Goal: Task Accomplishment & Management: Complete application form

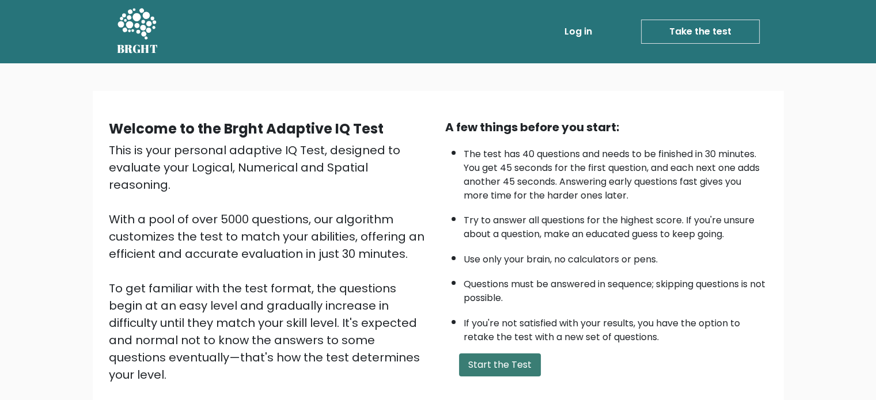
click at [496, 361] on button "Start the Test" at bounding box center [500, 365] width 82 height 23
click at [519, 362] on button "Start the Test" at bounding box center [500, 365] width 82 height 23
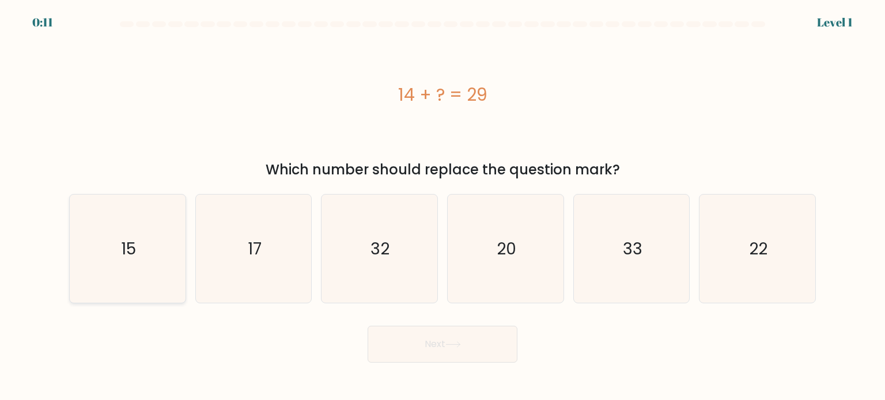
click at [148, 264] on icon "15" at bounding box center [127, 249] width 108 height 108
click at [443, 206] on input "a. 15" at bounding box center [443, 204] width 1 height 6
radio input "true"
click at [498, 340] on button "Next" at bounding box center [443, 344] width 150 height 37
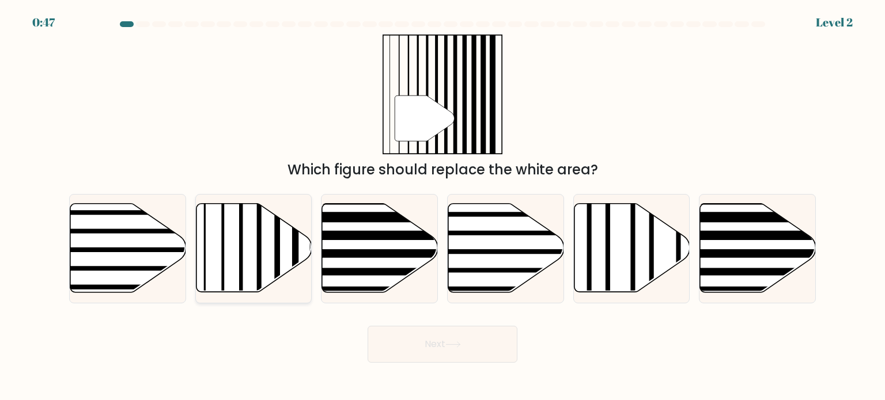
click at [277, 267] on line at bounding box center [277, 201] width 0 height 233
click at [443, 206] on input "b." at bounding box center [443, 204] width 1 height 6
radio input "true"
click at [409, 335] on button "Next" at bounding box center [443, 344] width 150 height 37
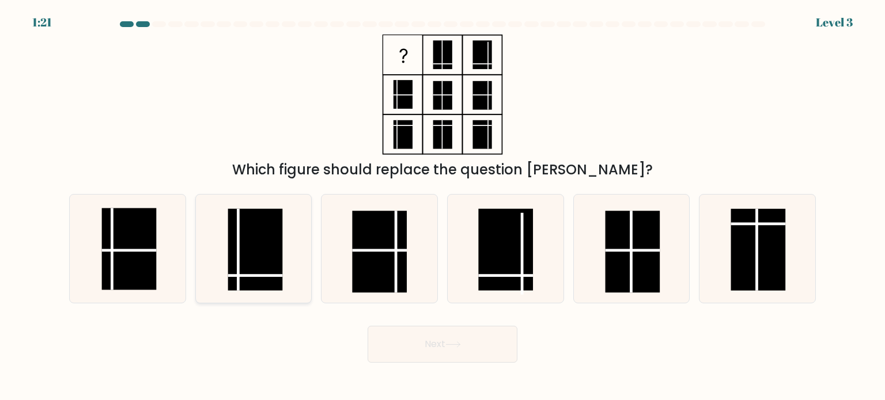
click at [250, 258] on rect at bounding box center [255, 250] width 55 height 82
click at [443, 206] on input "b." at bounding box center [443, 204] width 1 height 6
radio input "true"
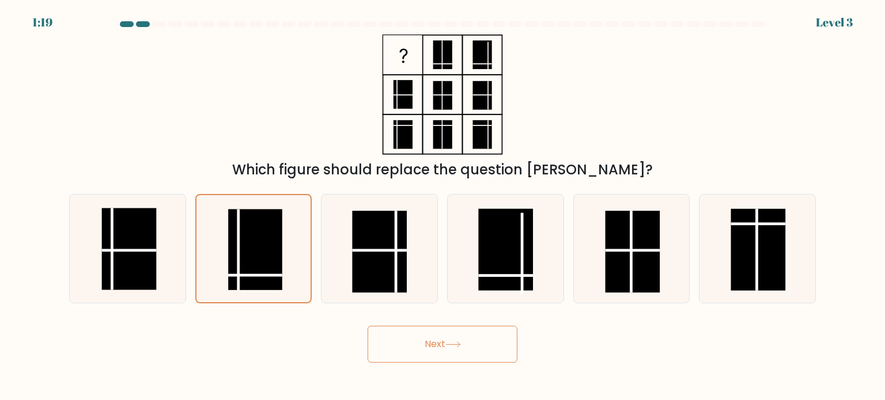
click at [424, 343] on button "Next" at bounding box center [443, 344] width 150 height 37
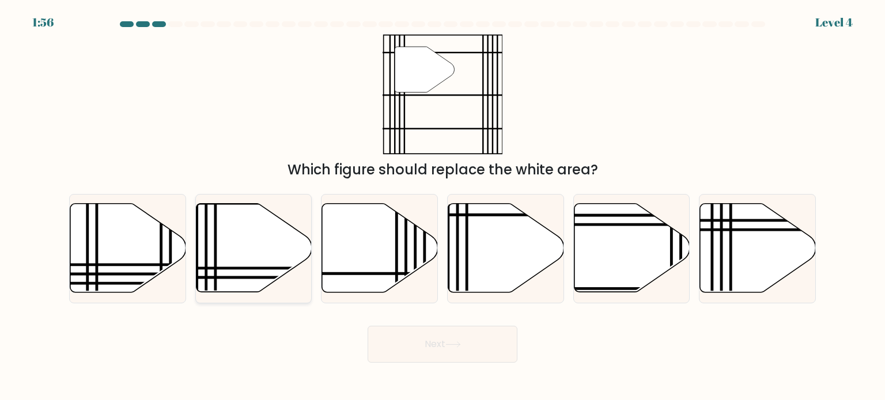
click at [263, 258] on icon at bounding box center [254, 248] width 116 height 89
click at [443, 206] on input "b." at bounding box center [443, 204] width 1 height 6
radio input "true"
click at [472, 267] on icon at bounding box center [506, 248] width 116 height 89
click at [443, 206] on input "d." at bounding box center [443, 204] width 1 height 6
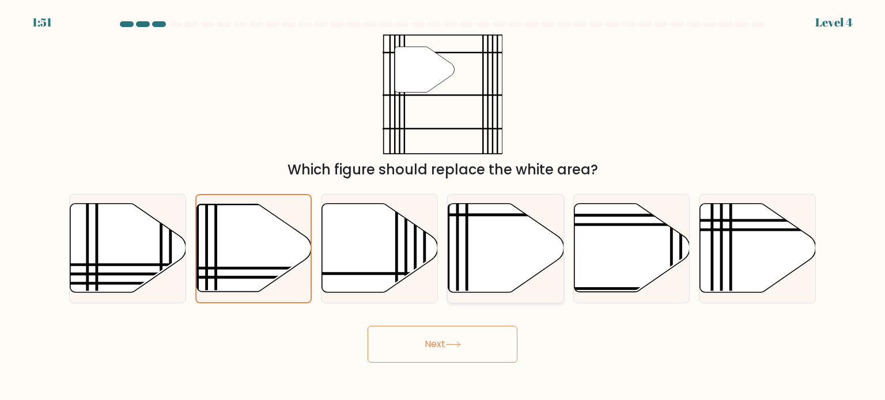
radio input "true"
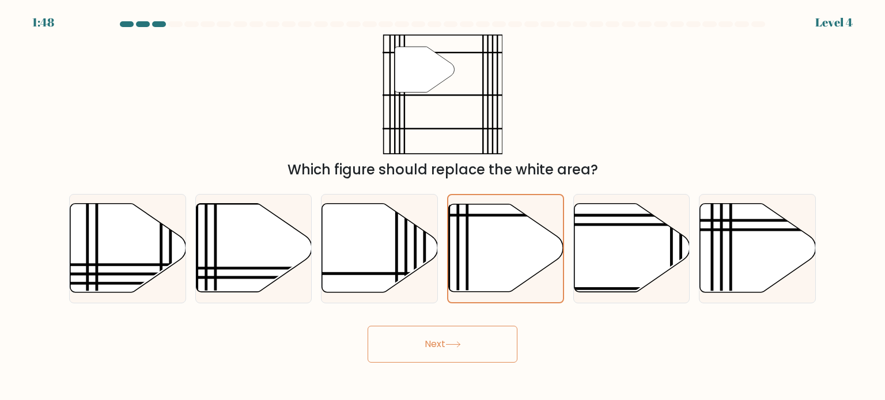
click at [489, 345] on button "Next" at bounding box center [443, 344] width 150 height 37
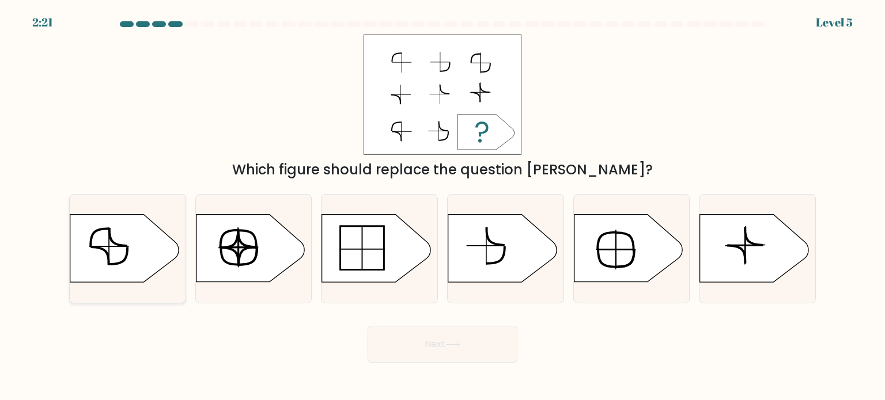
click at [145, 256] on icon at bounding box center [124, 248] width 108 height 67
click at [443, 206] on input "a." at bounding box center [443, 204] width 1 height 6
radio input "true"
click at [483, 334] on button "Next" at bounding box center [443, 344] width 150 height 37
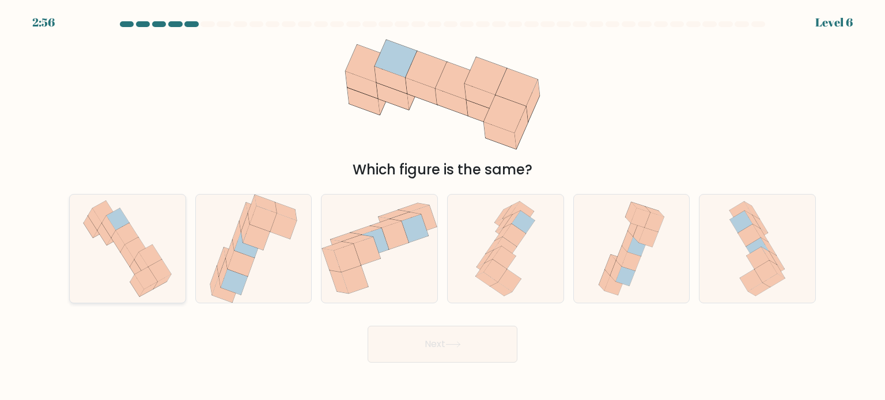
click at [167, 263] on icon at bounding box center [127, 249] width 103 height 108
click at [443, 206] on input "a." at bounding box center [443, 204] width 1 height 6
radio input "true"
click at [452, 357] on button "Next" at bounding box center [443, 344] width 150 height 37
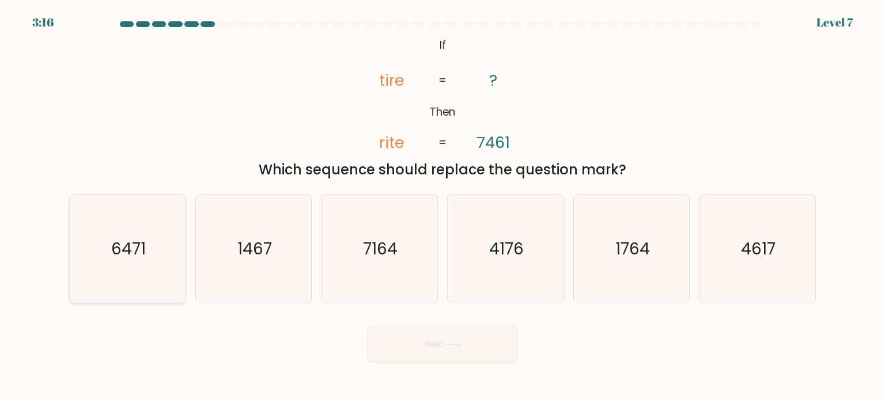
click at [114, 252] on text "6471" at bounding box center [128, 248] width 35 height 23
click at [443, 206] on input "a. 6471" at bounding box center [443, 204] width 1 height 6
radio input "true"
click at [420, 366] on body "3:10 Level 7 If" at bounding box center [442, 200] width 885 height 400
click at [437, 343] on button "Next" at bounding box center [443, 344] width 150 height 37
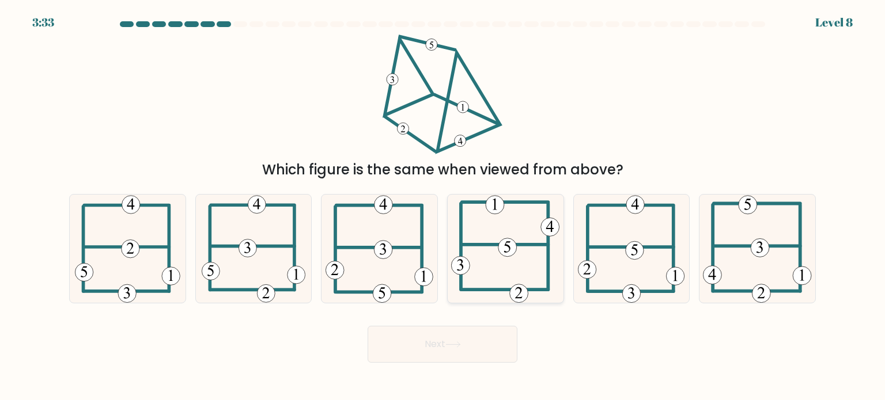
click at [524, 270] on icon at bounding box center [505, 249] width 108 height 108
click at [443, 206] on input "d." at bounding box center [443, 204] width 1 height 6
radio input "true"
click at [464, 349] on button "Next" at bounding box center [443, 344] width 150 height 37
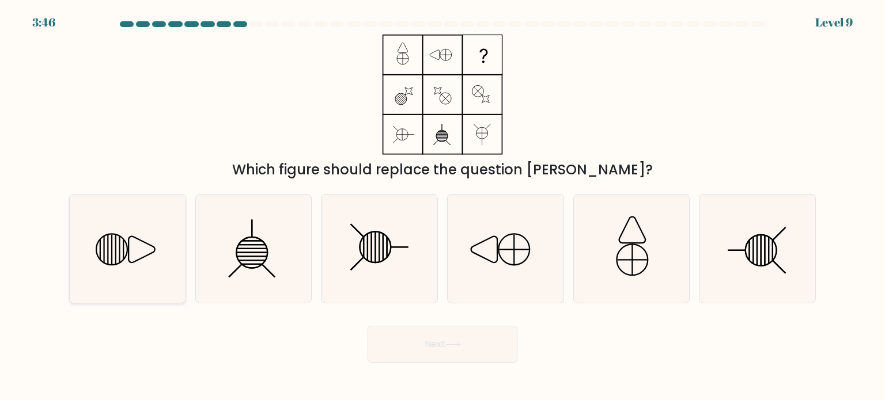
click at [120, 251] on line at bounding box center [120, 249] width 0 height 27
click at [443, 206] on input "a." at bounding box center [443, 204] width 1 height 6
radio input "true"
click at [432, 340] on button "Next" at bounding box center [443, 344] width 150 height 37
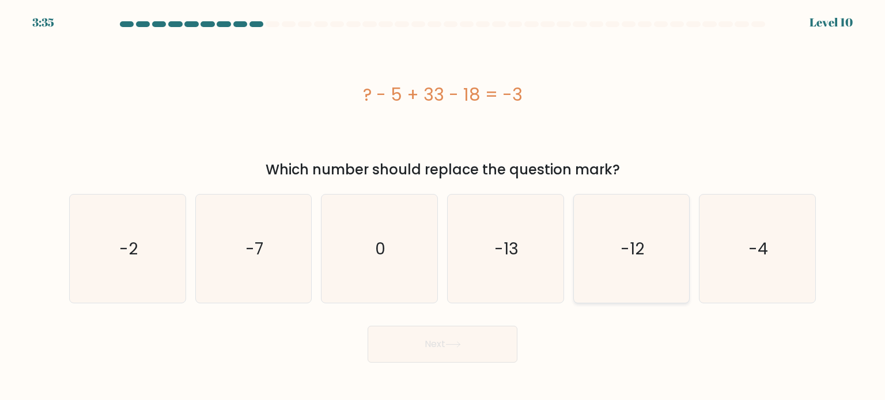
click at [611, 285] on icon "-12" at bounding box center [631, 249] width 108 height 108
click at [443, 206] on input "e. -12" at bounding box center [443, 204] width 1 height 6
radio input "true"
click at [461, 346] on icon at bounding box center [453, 345] width 16 height 6
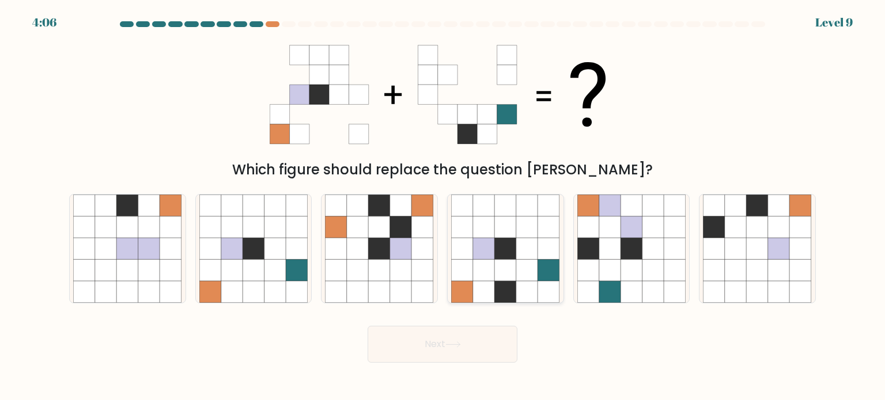
click at [500, 296] on icon at bounding box center [506, 292] width 22 height 22
click at [443, 206] on input "d." at bounding box center [443, 204] width 1 height 6
radio input "true"
click at [479, 354] on button "Next" at bounding box center [443, 344] width 150 height 37
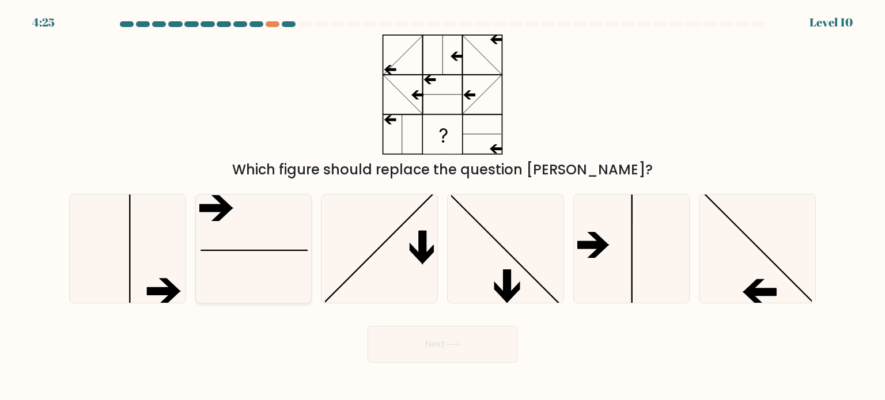
click at [254, 255] on icon at bounding box center [253, 249] width 108 height 108
click at [443, 206] on input "b." at bounding box center [443, 204] width 1 height 6
radio input "true"
click at [581, 258] on icon at bounding box center [631, 249] width 108 height 108
click at [443, 206] on input "e." at bounding box center [443, 204] width 1 height 6
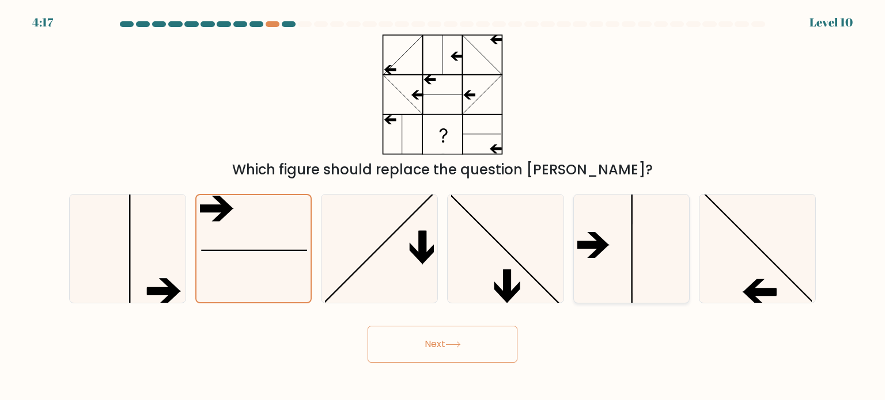
radio input "true"
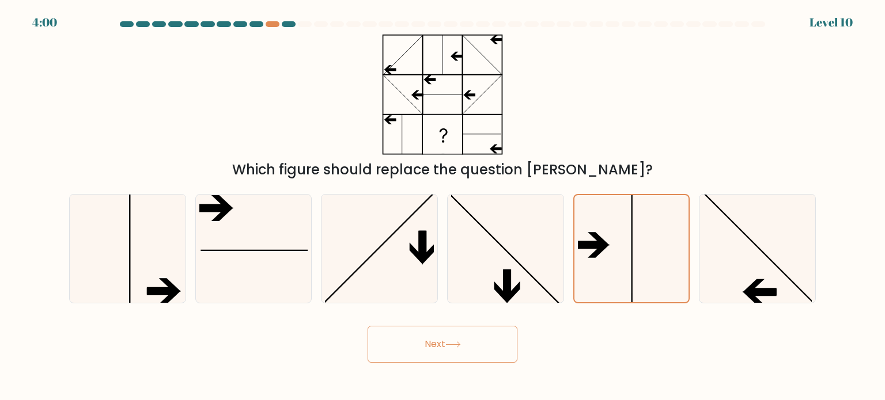
click at [491, 341] on button "Next" at bounding box center [443, 344] width 150 height 37
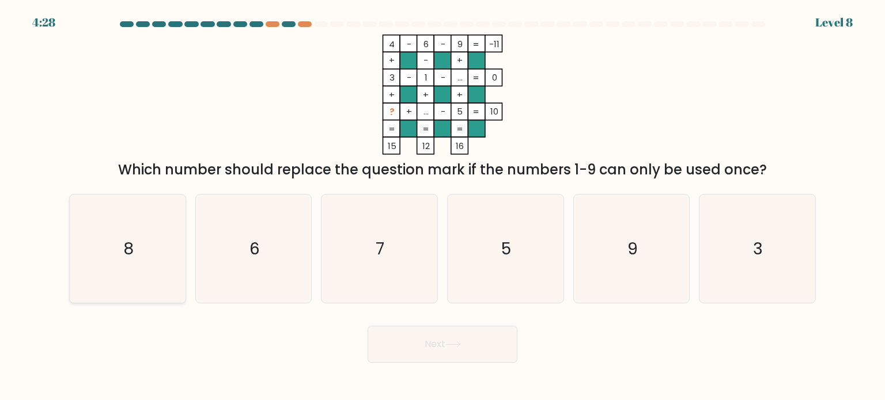
click at [145, 268] on icon "8" at bounding box center [127, 249] width 108 height 108
click at [443, 206] on input "a. 8" at bounding box center [443, 204] width 1 height 6
radio input "true"
click at [408, 341] on button "Next" at bounding box center [443, 344] width 150 height 37
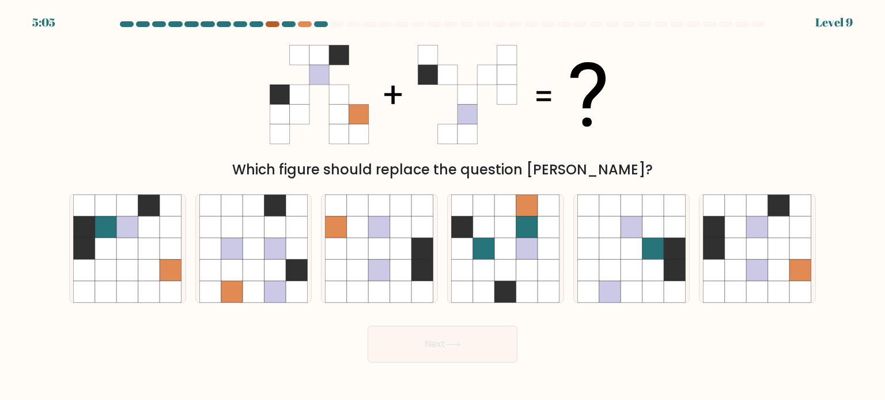
click at [269, 23] on div at bounding box center [273, 24] width 14 height 6
click at [301, 19] on div "5:04 Level 9" at bounding box center [442, 15] width 885 height 31
click at [726, 249] on icon at bounding box center [736, 249] width 22 height 22
click at [443, 206] on input "f." at bounding box center [443, 204] width 1 height 6
radio input "true"
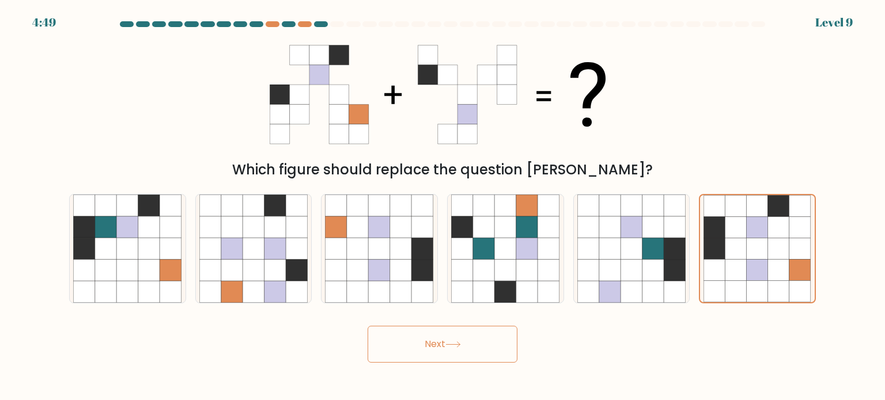
click at [456, 354] on button "Next" at bounding box center [443, 344] width 150 height 37
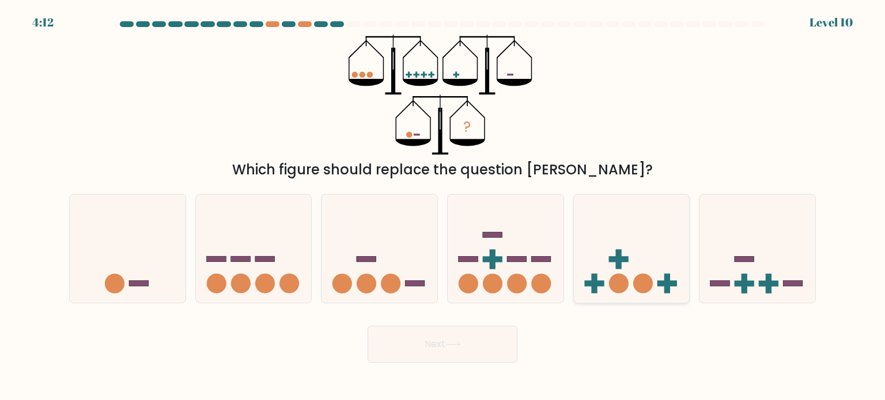
click at [614, 290] on circle at bounding box center [619, 284] width 20 height 20
click at [443, 206] on input "e." at bounding box center [443, 204] width 1 height 6
radio input "true"
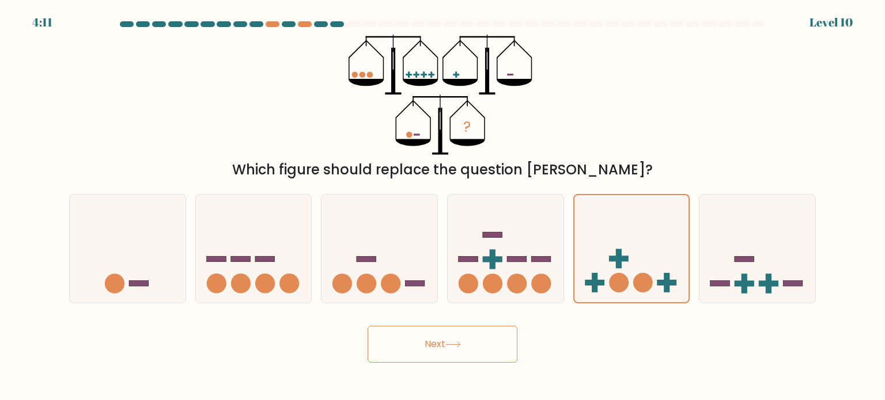
click at [471, 337] on button "Next" at bounding box center [443, 344] width 150 height 37
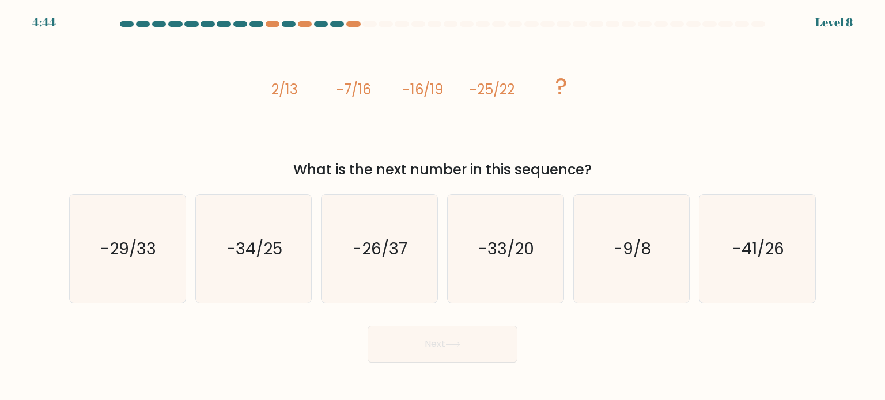
drag, startPoint x: 270, startPoint y: 90, endPoint x: 600, endPoint y: 177, distance: 342.2
click at [600, 177] on div "image/svg+xml 2/13 -7/16 -16/19 -25/22 ? What is the next number in this sequen…" at bounding box center [442, 108] width 761 height 146
copy div "2/13 -7/16 -16/19 -25/22 ? What is the next number in this sequence?"
click at [472, 112] on icon "image/svg+xml 2/13 -7/16 -16/19 -25/22 ?" at bounding box center [443, 95] width 346 height 120
click at [256, 244] on text "-34/25" at bounding box center [254, 248] width 56 height 23
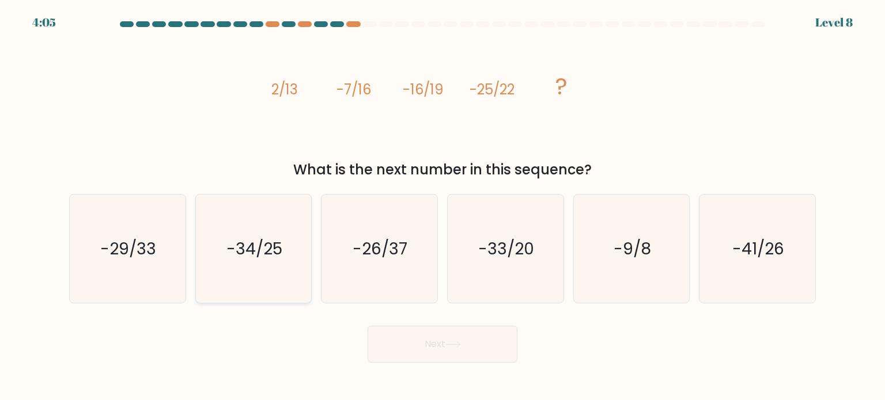
click at [443, 206] on input "b. -34/25" at bounding box center [443, 204] width 1 height 6
radio input "true"
click at [419, 352] on button "Next" at bounding box center [443, 344] width 150 height 37
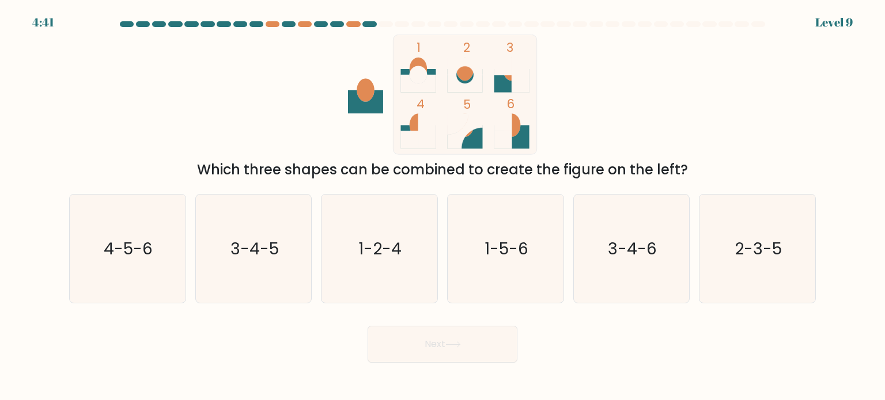
drag, startPoint x: 194, startPoint y: 165, endPoint x: 713, endPoint y: 163, distance: 519.2
click at [713, 164] on div "Which three shapes can be combined to create the figure on the left?" at bounding box center [442, 170] width 733 height 21
click at [326, 353] on div "Next" at bounding box center [442, 341] width 761 height 46
click at [630, 266] on icon "3-4-6" at bounding box center [631, 249] width 108 height 108
click at [443, 206] on input "e. 3-4-6" at bounding box center [443, 204] width 1 height 6
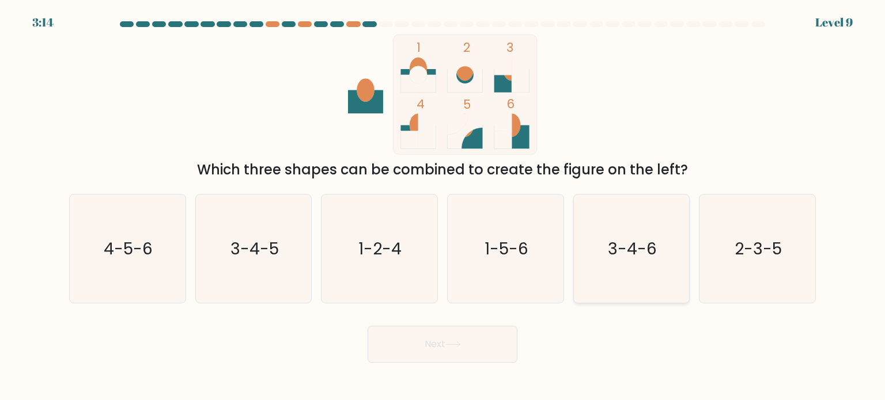
radio input "true"
click at [490, 341] on button "Next" at bounding box center [443, 344] width 150 height 37
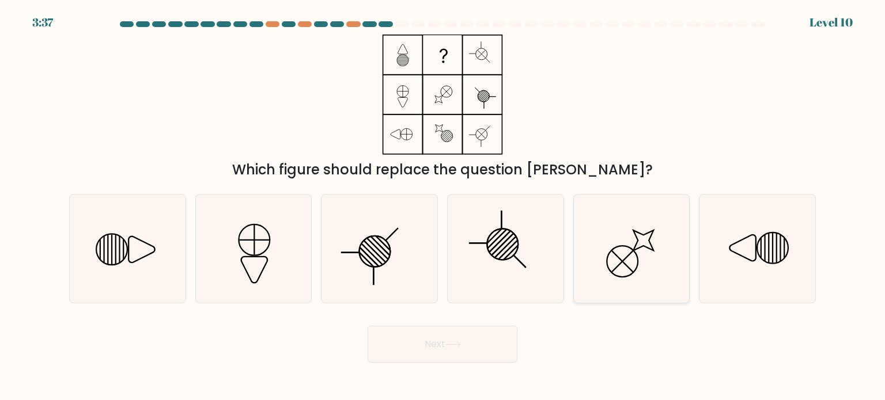
click at [625, 256] on icon at bounding box center [631, 249] width 108 height 108
click at [443, 206] on input "e." at bounding box center [443, 204] width 1 height 6
radio input "true"
click at [496, 347] on button "Next" at bounding box center [443, 344] width 150 height 37
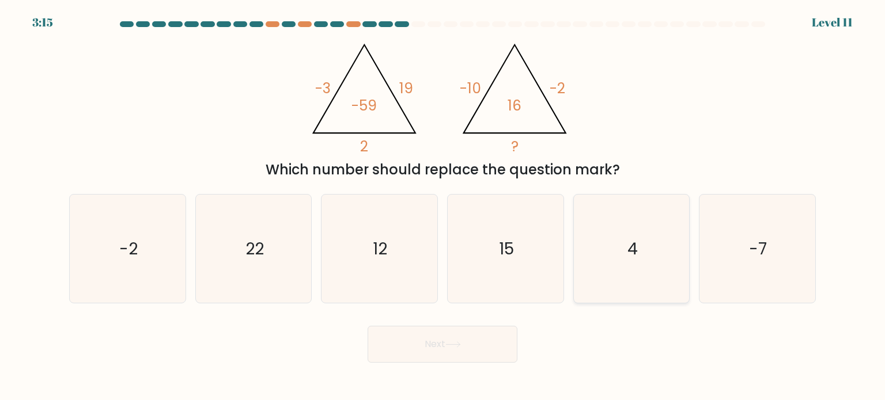
click at [600, 252] on icon "4" at bounding box center [631, 249] width 108 height 108
click at [443, 206] on input "e. 4" at bounding box center [443, 204] width 1 height 6
radio input "true"
click at [466, 343] on button "Next" at bounding box center [443, 344] width 150 height 37
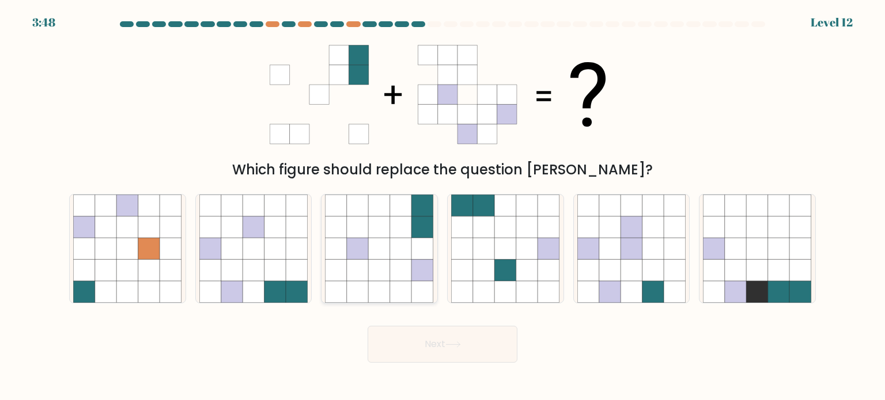
click at [430, 269] on icon at bounding box center [423, 270] width 22 height 22
click at [443, 206] on input "c." at bounding box center [443, 204] width 1 height 6
radio input "true"
click at [257, 253] on icon at bounding box center [254, 249] width 22 height 22
click at [443, 206] on input "b." at bounding box center [443, 204] width 1 height 6
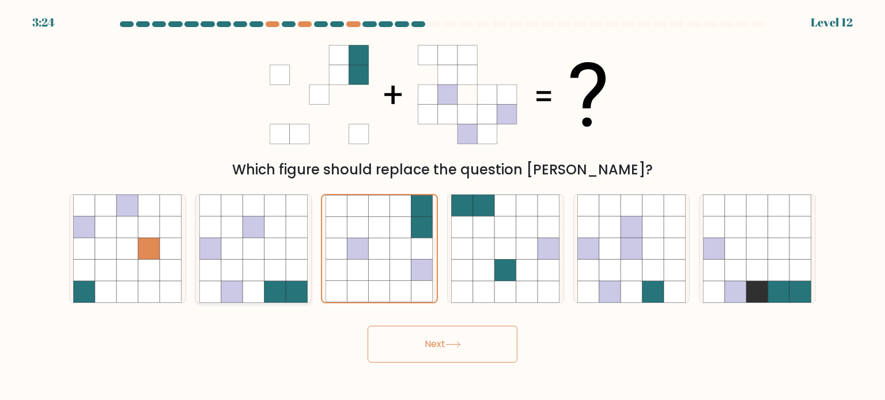
radio input "true"
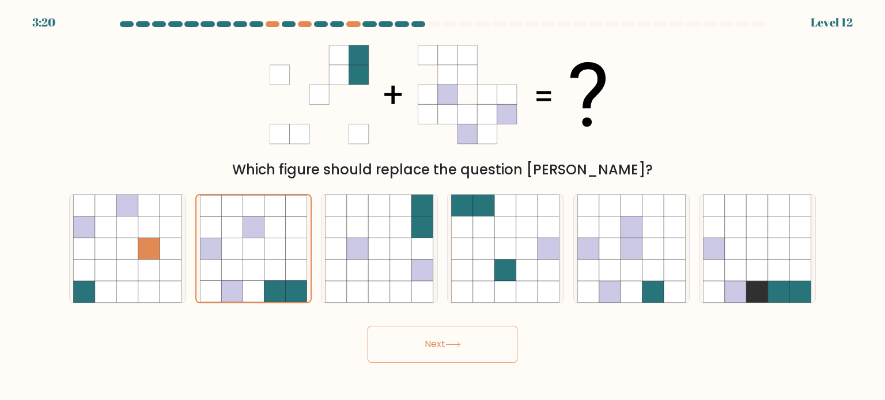
click at [429, 346] on button "Next" at bounding box center [443, 344] width 150 height 37
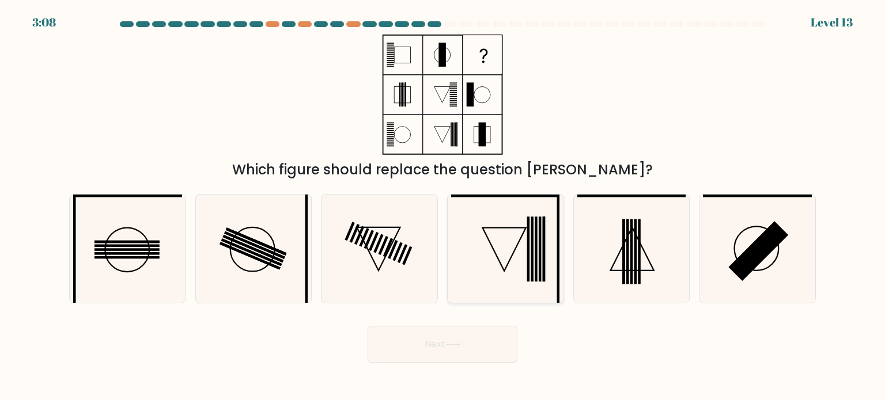
click at [483, 274] on icon at bounding box center [505, 249] width 108 height 108
click at [443, 206] on input "d." at bounding box center [443, 204] width 1 height 6
radio input "true"
click at [473, 338] on button "Next" at bounding box center [443, 344] width 150 height 37
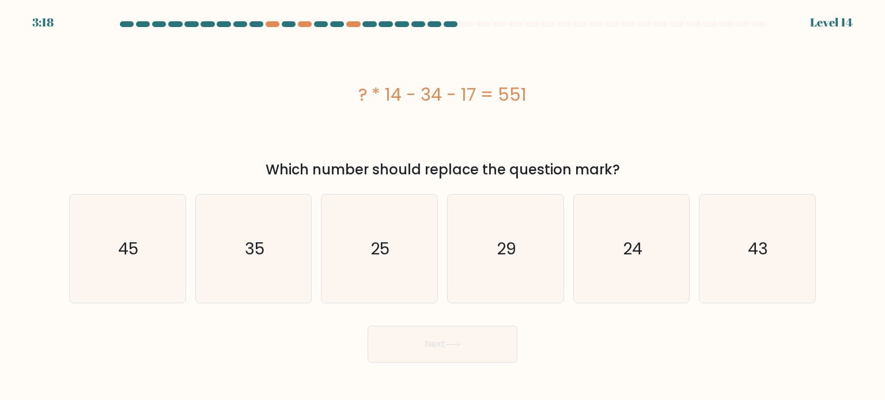
drag, startPoint x: 357, startPoint y: 90, endPoint x: 628, endPoint y: 169, distance: 281.9
click at [628, 169] on div "? * 14 - 34 - 17 = 551 Which number should replace the question mark?" at bounding box center [442, 108] width 761 height 146
copy div "? * 14 - 34 - 17 = 551 Which number should replace the question mark?"
click at [743, 259] on icon "43" at bounding box center [757, 249] width 108 height 108
click at [443, 206] on input "f. 43" at bounding box center [443, 204] width 1 height 6
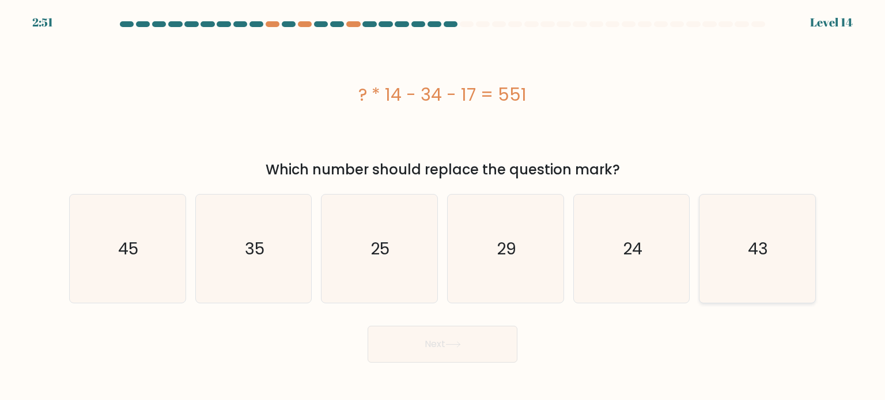
radio input "true"
click at [473, 341] on button "Next" at bounding box center [443, 344] width 150 height 37
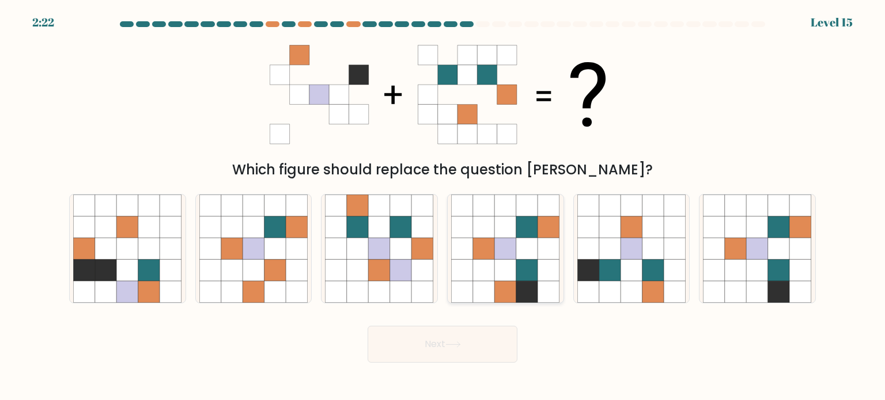
click at [511, 281] on icon at bounding box center [506, 270] width 22 height 22
click at [443, 206] on input "d." at bounding box center [443, 204] width 1 height 6
radio input "true"
click at [478, 352] on button "Next" at bounding box center [443, 344] width 150 height 37
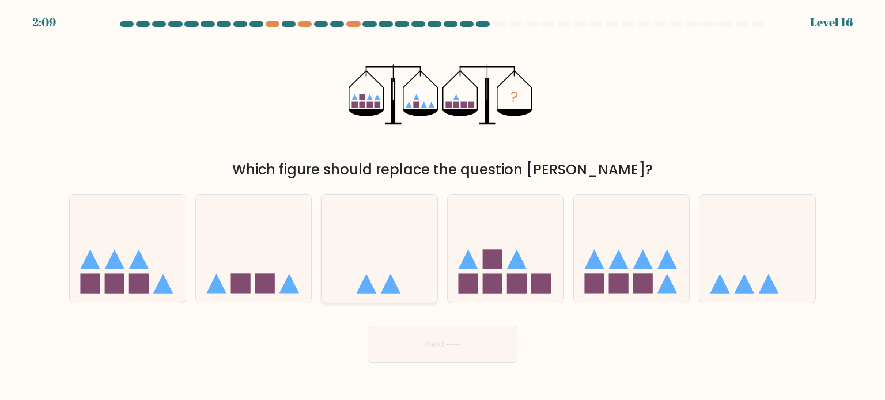
click at [415, 239] on icon at bounding box center [380, 249] width 116 height 96
click at [443, 206] on input "c." at bounding box center [443, 204] width 1 height 6
radio input "true"
click at [769, 268] on icon at bounding box center [758, 249] width 116 height 96
click at [443, 206] on input "f." at bounding box center [443, 204] width 1 height 6
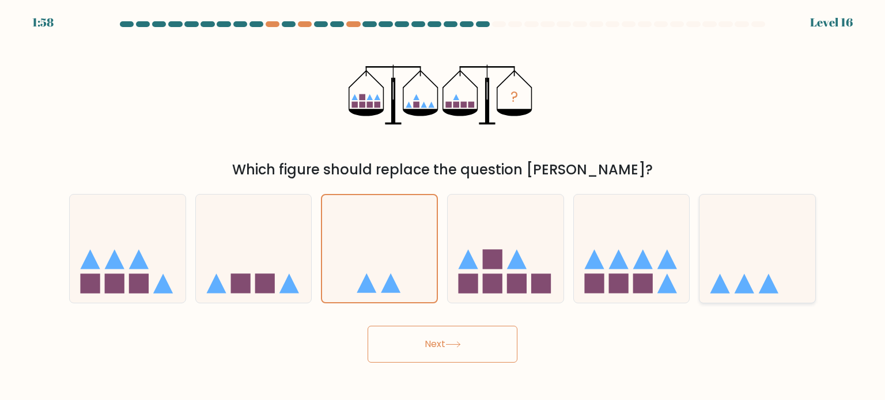
radio input "true"
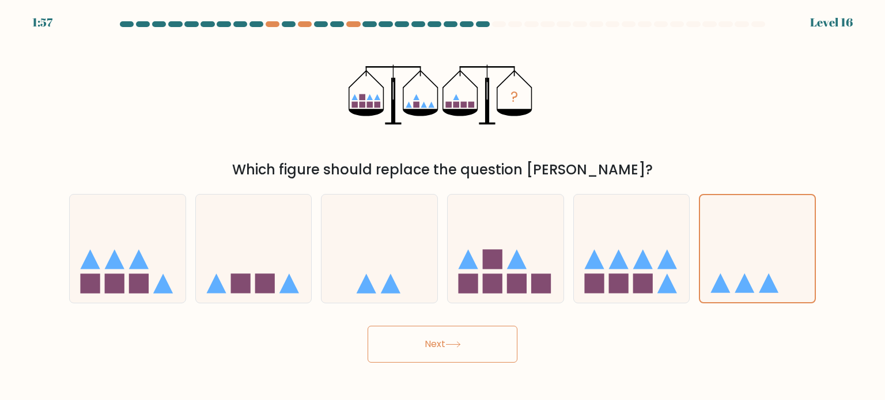
click at [483, 343] on button "Next" at bounding box center [443, 344] width 150 height 37
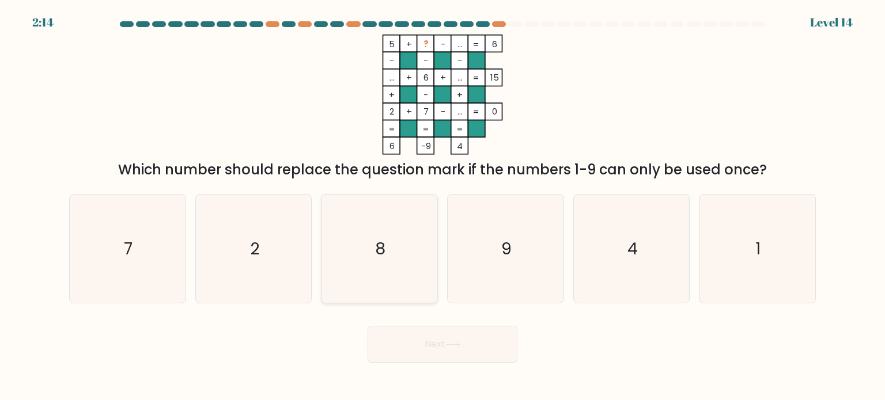
click at [355, 253] on icon "8" at bounding box center [379, 249] width 108 height 108
click at [443, 206] on input "c. 8" at bounding box center [443, 204] width 1 height 6
radio input "true"
click at [409, 341] on button "Next" at bounding box center [443, 344] width 150 height 37
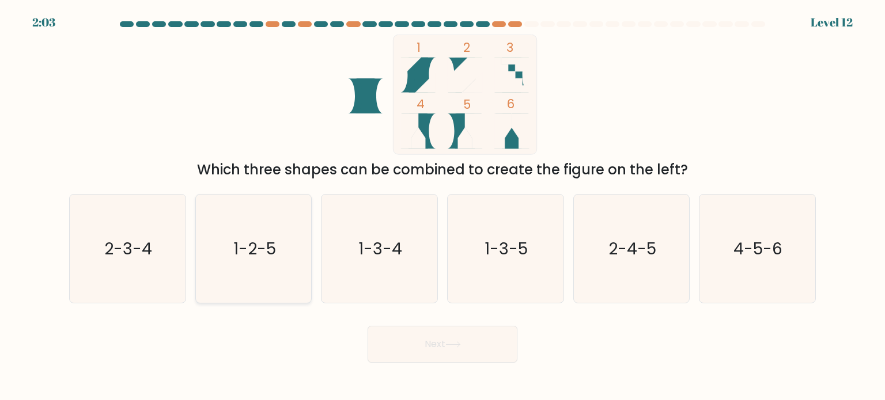
click at [293, 260] on icon "1-2-5" at bounding box center [253, 249] width 108 height 108
click at [443, 206] on input "b. 1-2-5" at bounding box center [443, 204] width 1 height 6
radio input "true"
click at [380, 258] on text "1-3-4" at bounding box center [381, 248] width 44 height 23
click at [443, 206] on input "c. 1-3-4" at bounding box center [443, 204] width 1 height 6
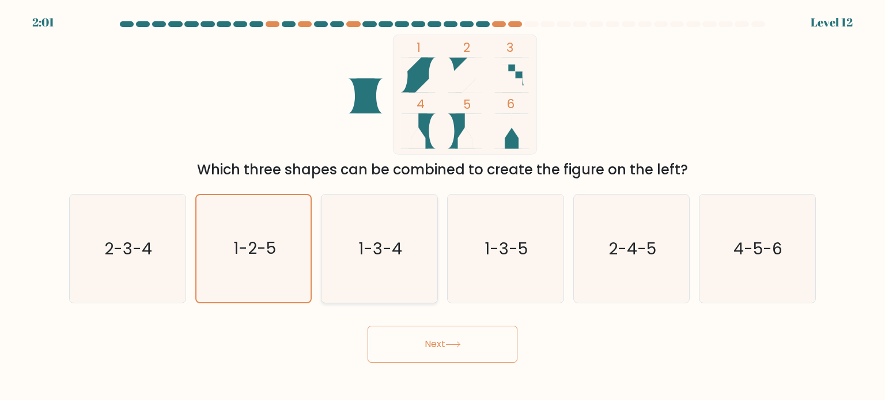
radio input "true"
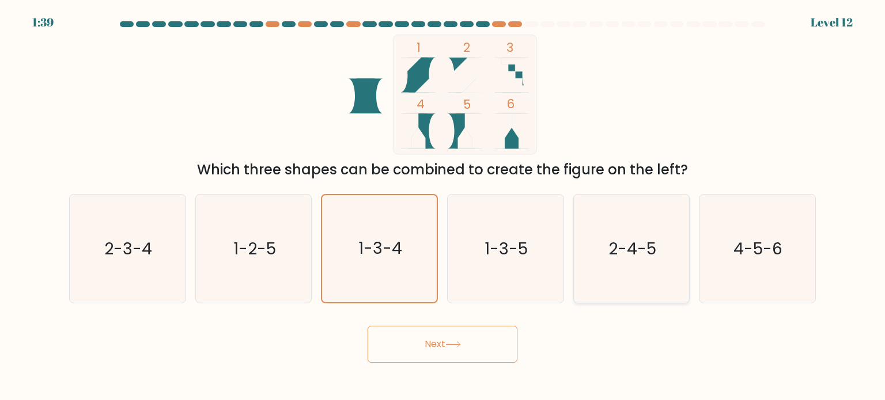
click at [604, 256] on icon "2-4-5" at bounding box center [631, 249] width 108 height 108
click at [443, 206] on input "e. 2-4-5" at bounding box center [443, 204] width 1 height 6
radio input "true"
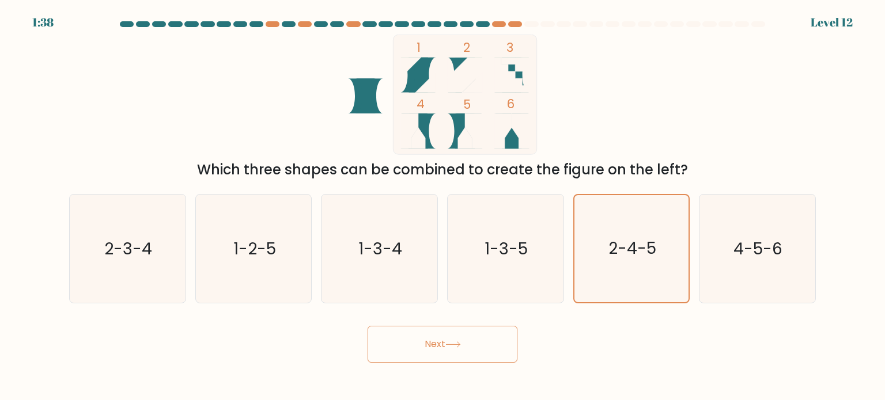
click at [466, 364] on body "1:38 Level 12" at bounding box center [442, 200] width 885 height 400
click at [455, 349] on button "Next" at bounding box center [443, 344] width 150 height 37
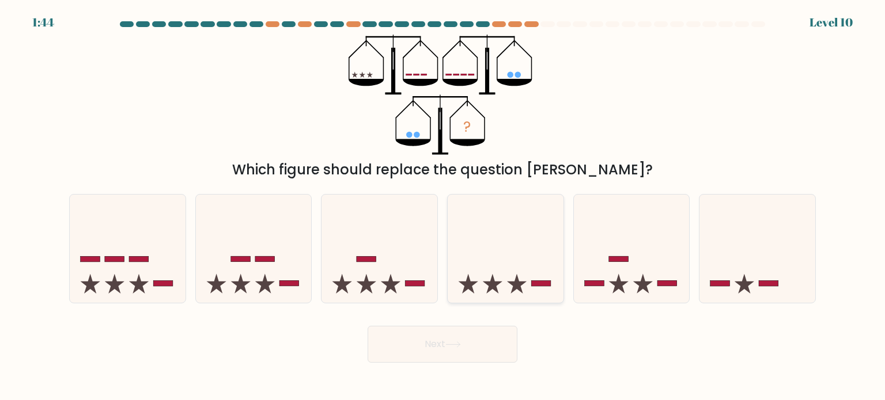
click at [479, 288] on icon at bounding box center [506, 249] width 116 height 96
click at [443, 206] on input "d." at bounding box center [443, 204] width 1 height 6
radio input "true"
click at [445, 349] on button "Next" at bounding box center [443, 344] width 150 height 37
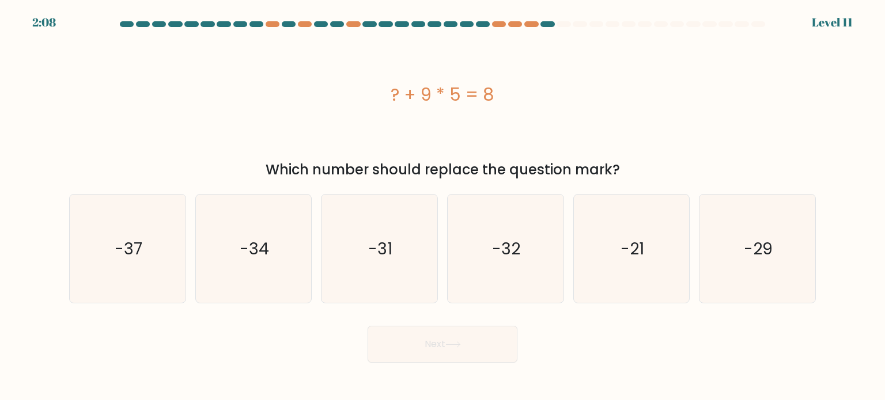
drag, startPoint x: 391, startPoint y: 90, endPoint x: 634, endPoint y: 159, distance: 253.4
click at [634, 159] on div "? + 9 * 5 = 8 Which number should replace the question mark?" at bounding box center [442, 108] width 761 height 146
copy div "? + 9 * 5 = 8 Which number should replace the question mark?"
click at [103, 216] on icon "-37" at bounding box center [127, 249] width 108 height 108
click at [443, 206] on input "a. -37" at bounding box center [443, 204] width 1 height 6
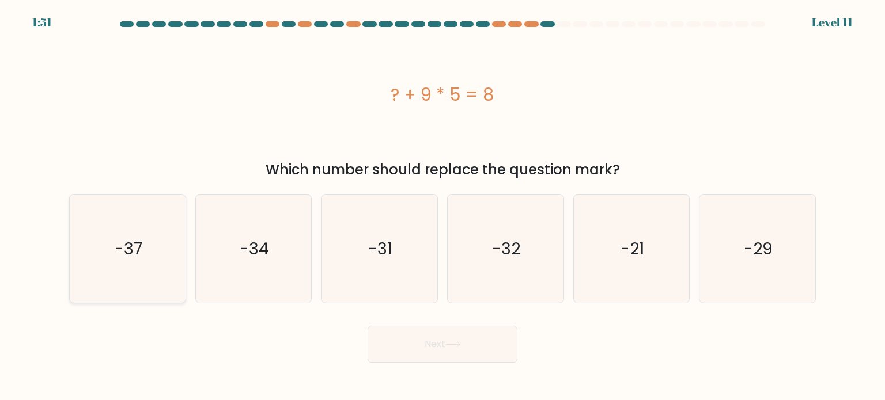
radio input "true"
click at [470, 361] on button "Next" at bounding box center [443, 344] width 150 height 37
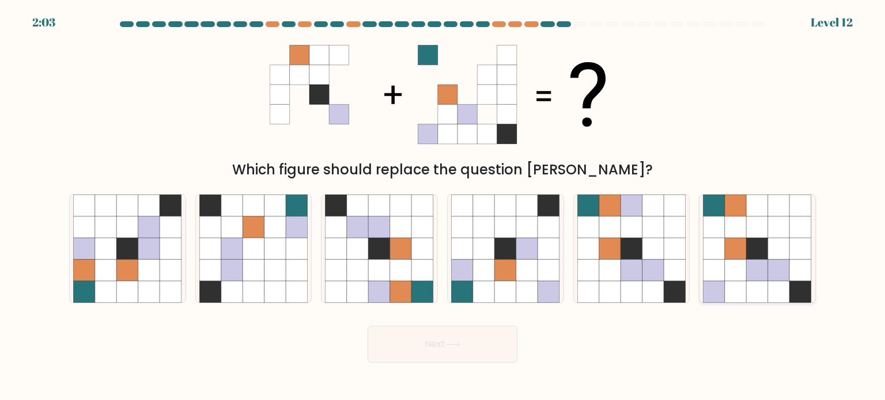
click at [767, 274] on icon at bounding box center [758, 270] width 22 height 22
click at [443, 206] on input "f." at bounding box center [443, 204] width 1 height 6
radio input "true"
click at [475, 350] on button "Next" at bounding box center [443, 344] width 150 height 37
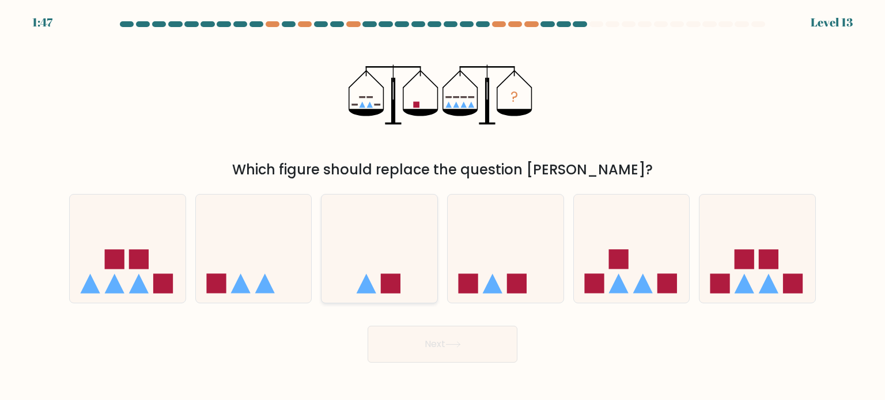
click at [396, 278] on rect at bounding box center [391, 284] width 20 height 20
click at [443, 206] on input "c." at bounding box center [443, 204] width 1 height 6
radio input "true"
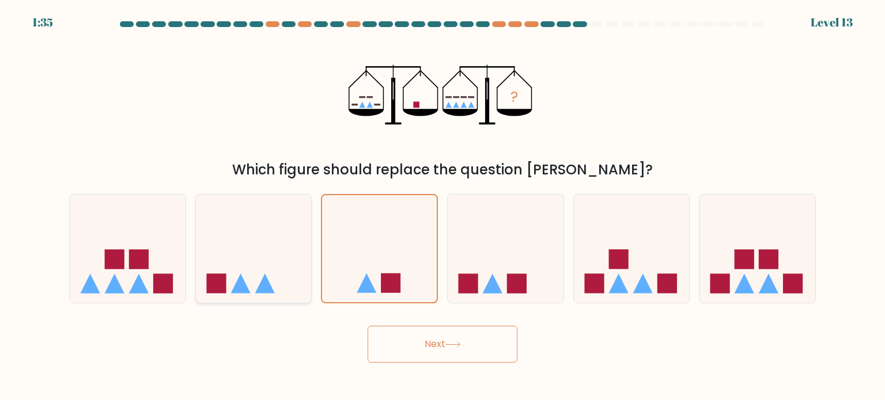
click at [292, 250] on icon at bounding box center [254, 249] width 116 height 96
click at [443, 206] on input "b." at bounding box center [443, 204] width 1 height 6
radio input "true"
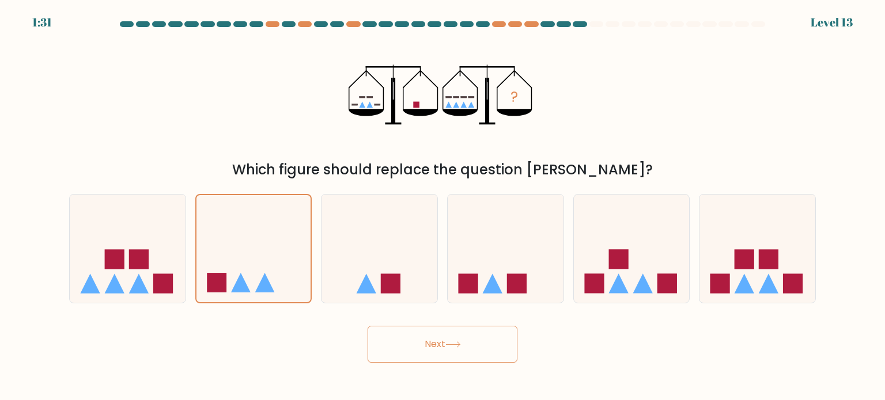
click at [407, 347] on button "Next" at bounding box center [443, 344] width 150 height 37
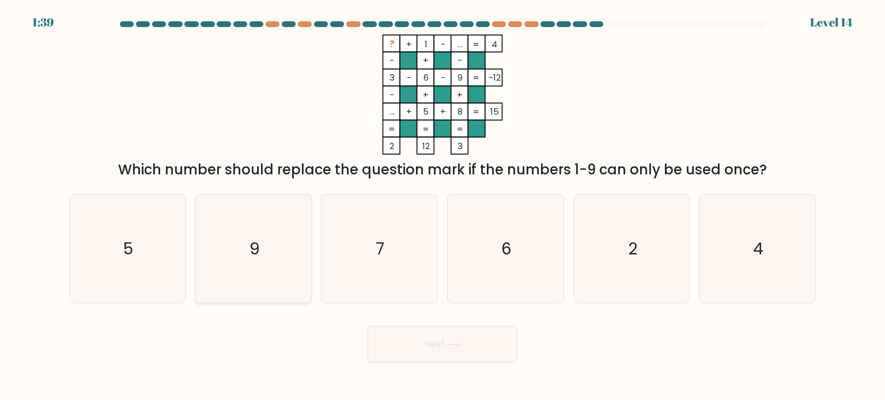
click at [258, 258] on text "9" at bounding box center [255, 248] width 10 height 23
click at [443, 206] on input "b. 9" at bounding box center [443, 204] width 1 height 6
radio input "true"
click at [398, 337] on button "Next" at bounding box center [443, 344] width 150 height 37
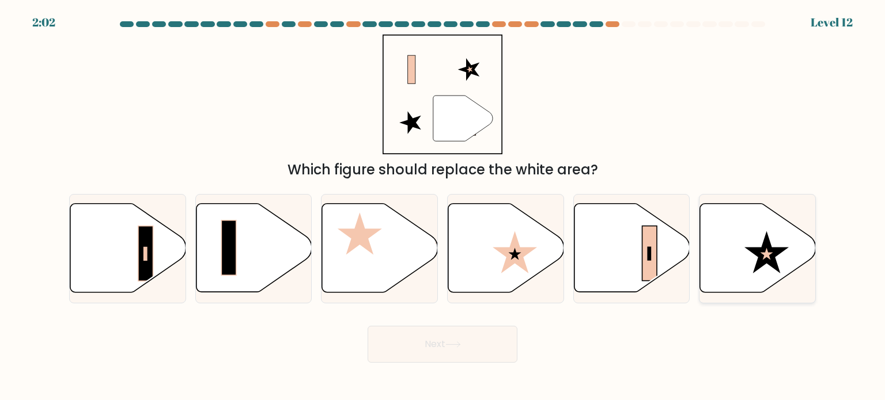
click at [731, 269] on icon at bounding box center [758, 248] width 116 height 89
click at [443, 206] on input "f." at bounding box center [443, 204] width 1 height 6
radio input "true"
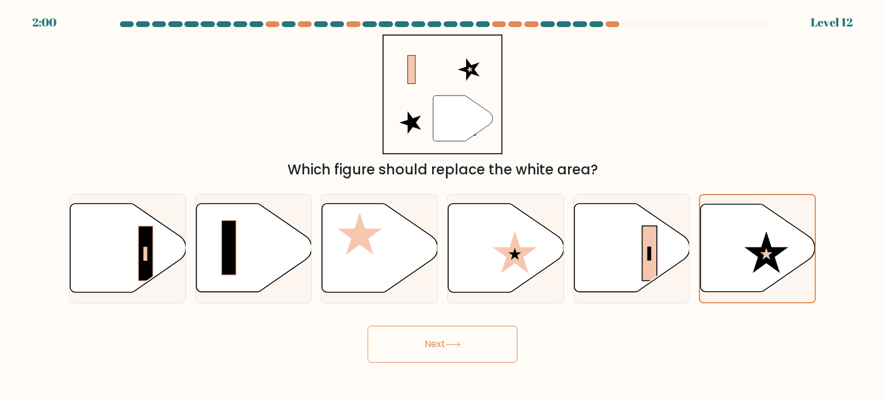
click at [500, 350] on button "Next" at bounding box center [443, 344] width 150 height 37
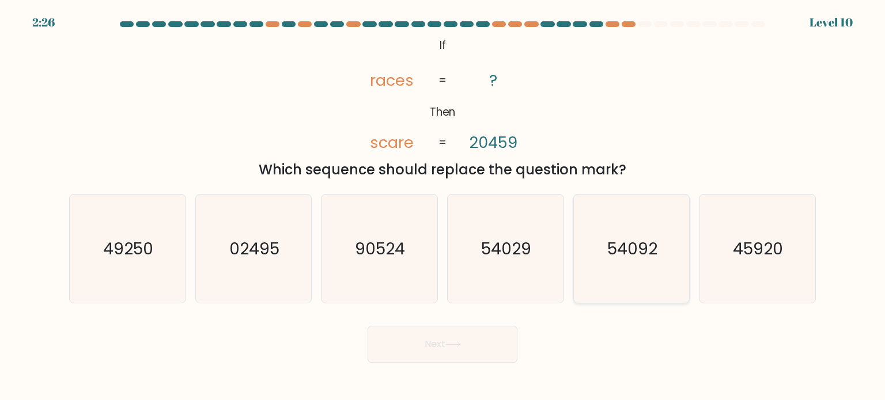
click at [634, 282] on icon "54092" at bounding box center [631, 249] width 108 height 108
click at [443, 206] on input "e. 54092" at bounding box center [443, 204] width 1 height 6
radio input "true"
click at [502, 338] on button "Next" at bounding box center [443, 344] width 150 height 37
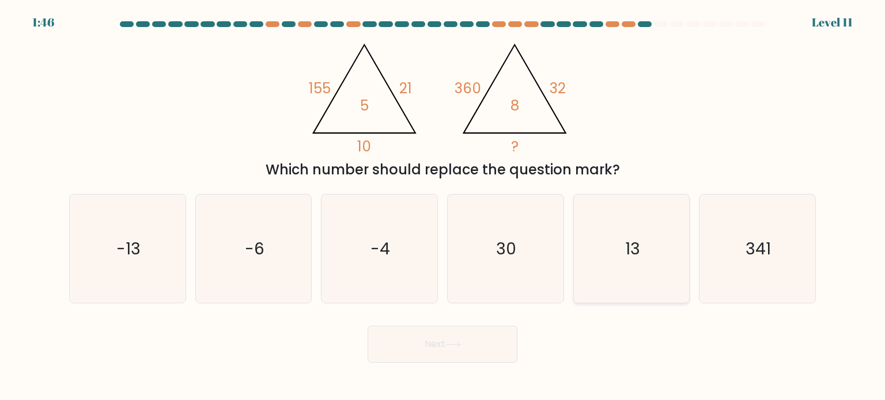
click at [612, 274] on icon "13" at bounding box center [631, 249] width 108 height 108
click at [443, 206] on input "e. 13" at bounding box center [443, 204] width 1 height 6
radio input "true"
click at [486, 343] on button "Next" at bounding box center [443, 344] width 150 height 37
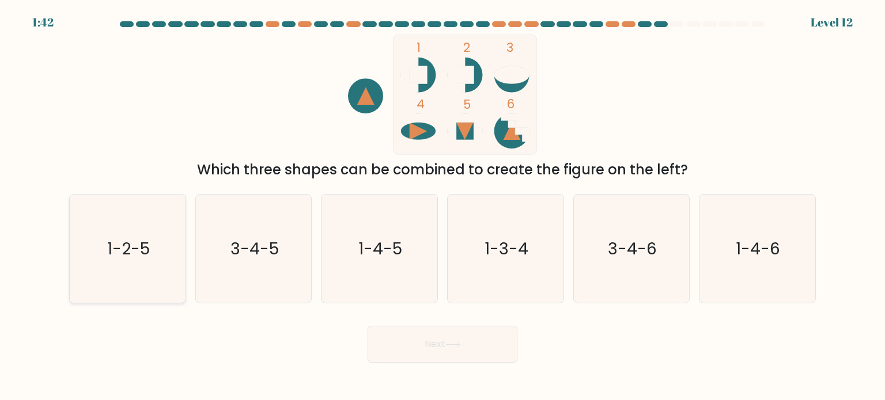
click at [132, 225] on icon "1-2-5" at bounding box center [127, 249] width 108 height 108
click at [443, 206] on input "a. 1-2-5" at bounding box center [443, 204] width 1 height 6
radio input "true"
click at [444, 332] on button "Next" at bounding box center [443, 344] width 150 height 37
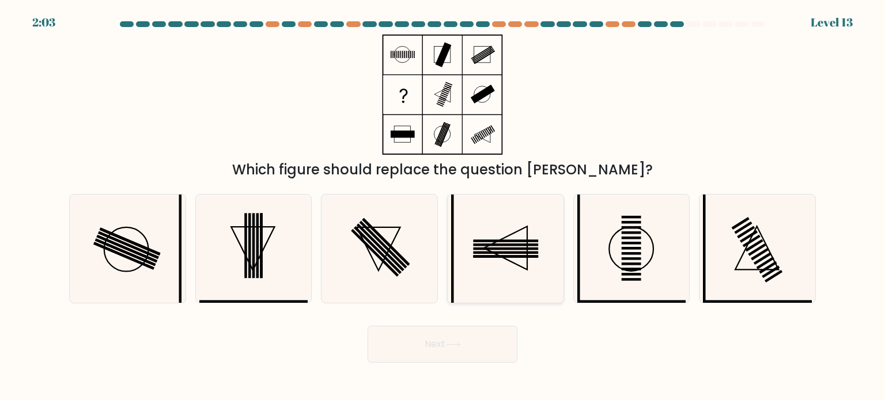
click at [498, 283] on icon at bounding box center [505, 249] width 108 height 108
click at [443, 206] on input "d." at bounding box center [443, 204] width 1 height 6
radio input "true"
click at [474, 354] on button "Next" at bounding box center [443, 344] width 150 height 37
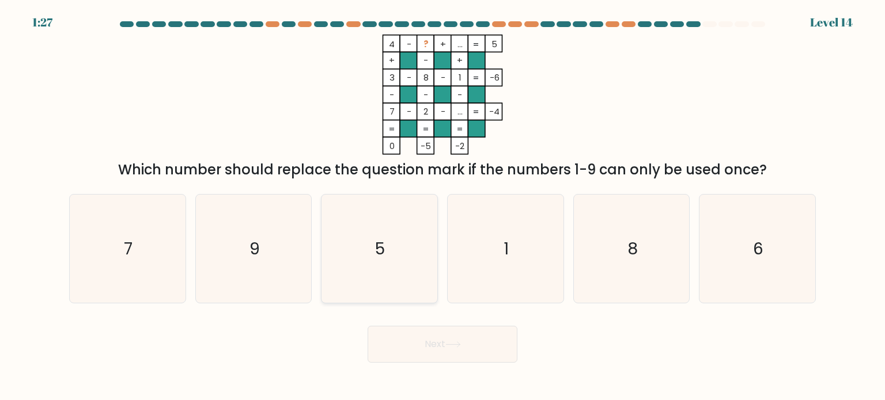
click at [376, 242] on text "5" at bounding box center [381, 248] width 10 height 23
click at [443, 206] on input "c. 5" at bounding box center [443, 204] width 1 height 6
radio input "true"
click at [475, 349] on button "Next" at bounding box center [443, 344] width 150 height 37
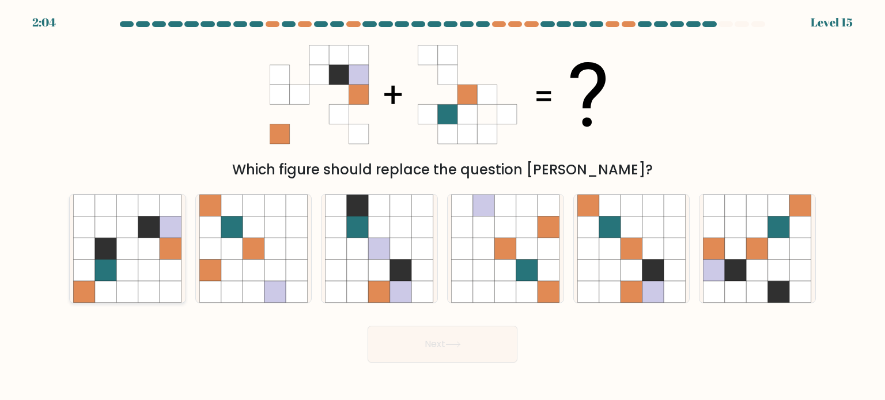
click at [111, 264] on icon at bounding box center [106, 270] width 22 height 22
click at [443, 206] on input "a." at bounding box center [443, 204] width 1 height 6
radio input "true"
click at [490, 353] on button "Next" at bounding box center [443, 344] width 150 height 37
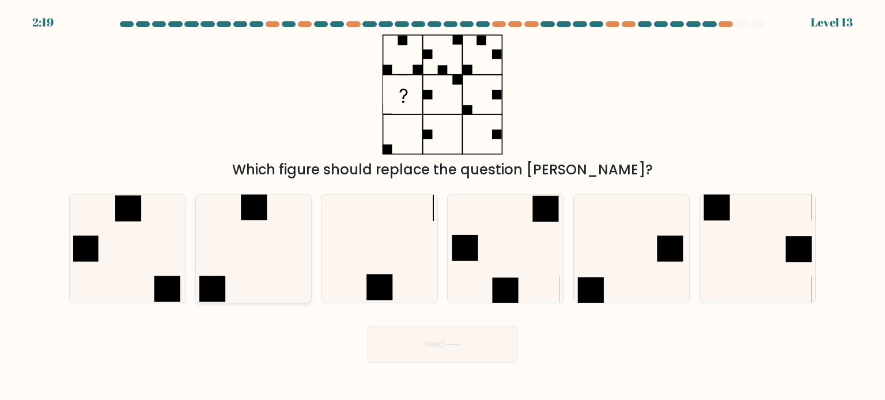
click at [285, 251] on icon at bounding box center [253, 249] width 108 height 108
click at [443, 206] on input "b." at bounding box center [443, 204] width 1 height 6
radio input "true"
click at [424, 350] on button "Next" at bounding box center [443, 344] width 150 height 37
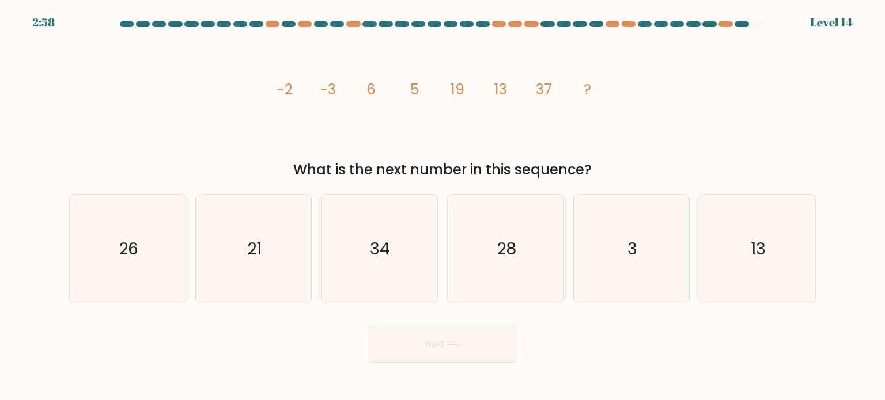
drag, startPoint x: 272, startPoint y: 87, endPoint x: 589, endPoint y: 162, distance: 326.2
click at [589, 162] on div "image/svg+xml -2 -3 6 5 19 13 37 ? What is the next number in this sequence?" at bounding box center [442, 108] width 761 height 146
copy div "-2 -3 6 5 19 13 37 ? What is the next number in this sequence?"
click at [145, 235] on icon "26" at bounding box center [127, 249] width 108 height 108
click at [443, 206] on input "a. 26" at bounding box center [443, 204] width 1 height 6
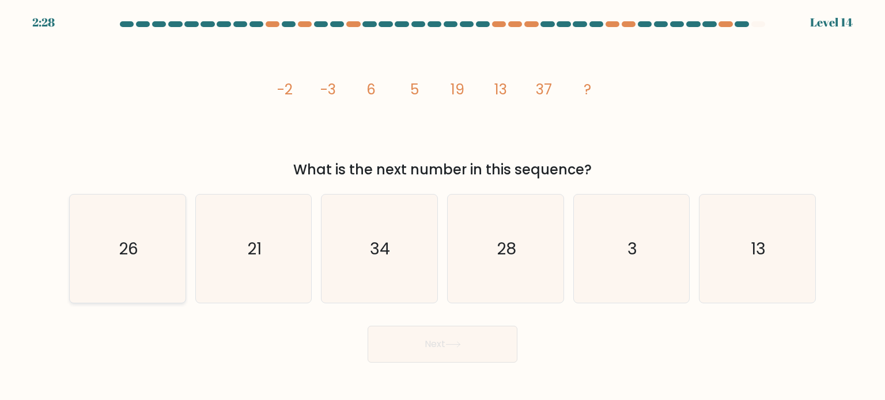
radio input "true"
click at [436, 351] on button "Next" at bounding box center [443, 344] width 150 height 37
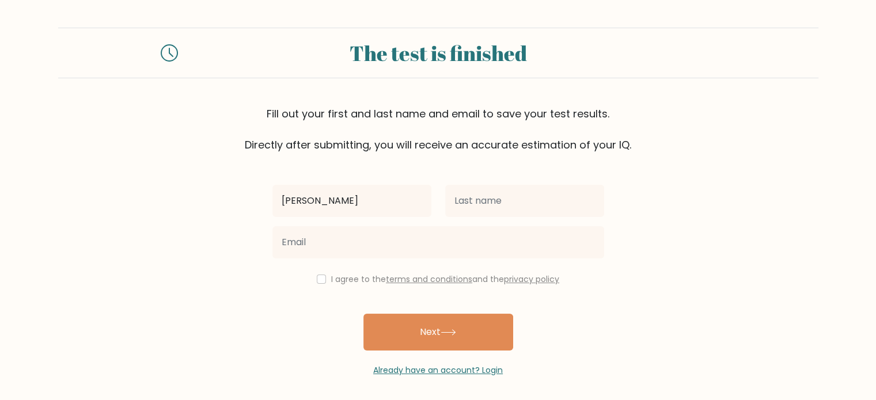
type input "[PERSON_NAME]"
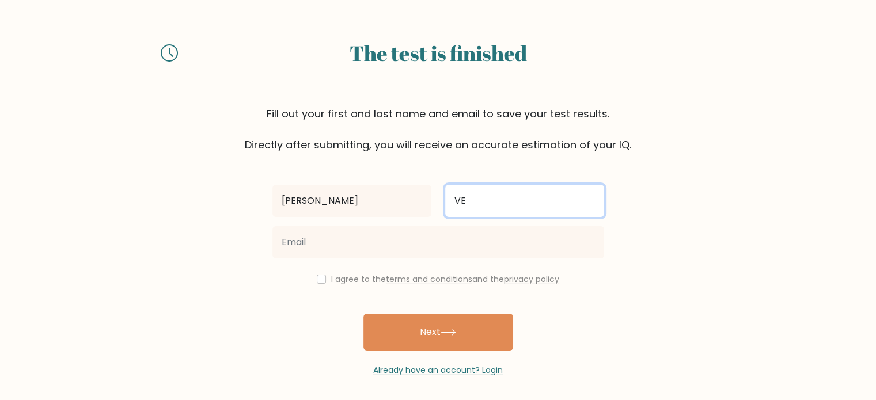
type input "V"
type input "vergara"
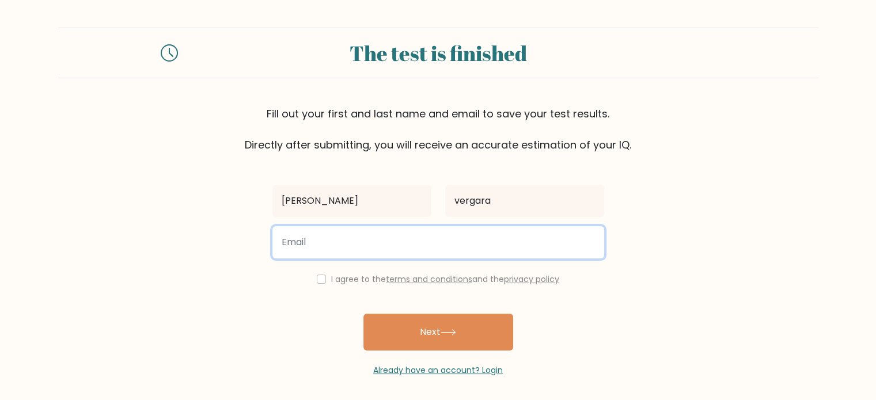
click at [422, 254] on input "email" at bounding box center [439, 242] width 332 height 32
type input "vergarakathh@gmail.com"
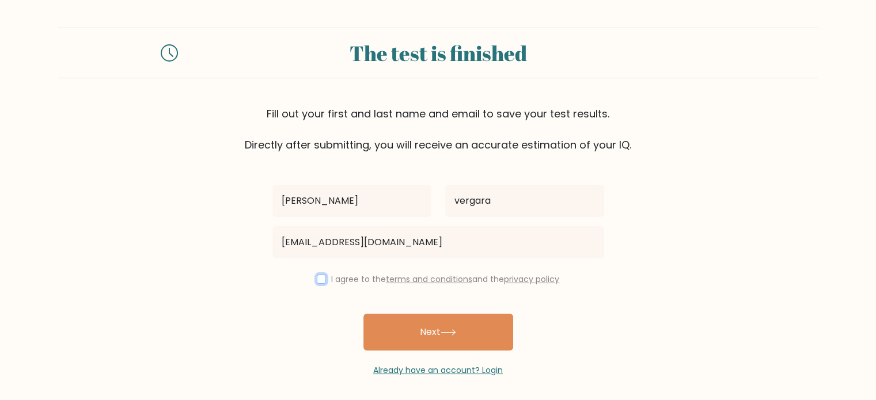
click at [317, 277] on input "checkbox" at bounding box center [321, 279] width 9 height 9
checkbox input "true"
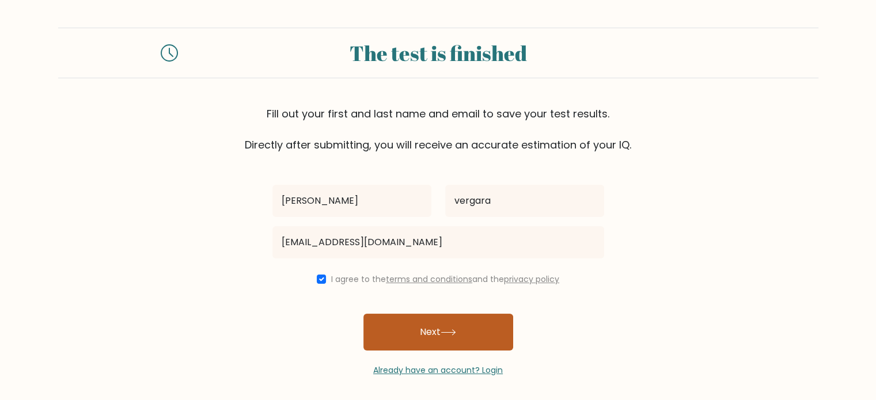
click at [434, 327] on button "Next" at bounding box center [439, 332] width 150 height 37
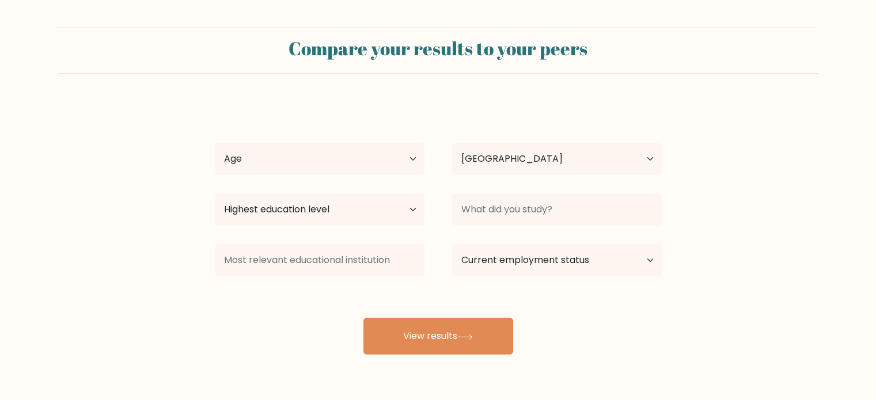
select select "PH"
click at [326, 185] on div "kathleen vergara Age Under 18 years old 18-24 years old 25-34 years old 35-44 y…" at bounding box center [438, 228] width 461 height 254
click at [332, 162] on select "Age Under 18 years old 18-24 years old 25-34 years old 35-44 years old 45-54 ye…" at bounding box center [320, 159] width 210 height 32
select select "18_24"
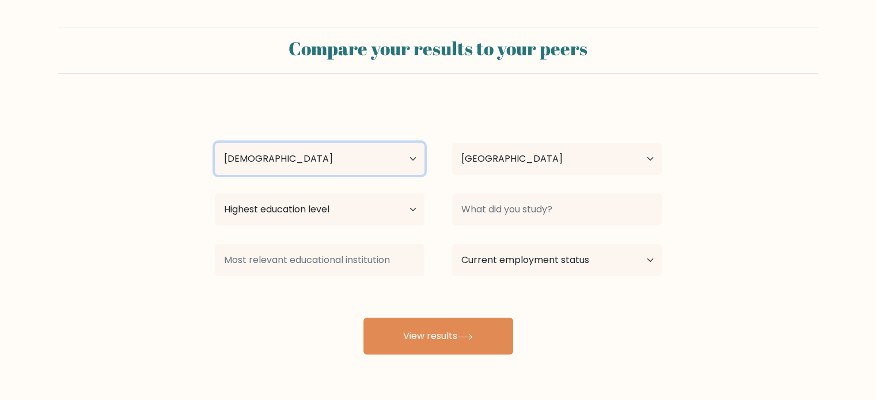
click at [215, 143] on select "Age Under 18 years old 18-24 years old 25-34 years old 35-44 years old 45-54 ye…" at bounding box center [320, 159] width 210 height 32
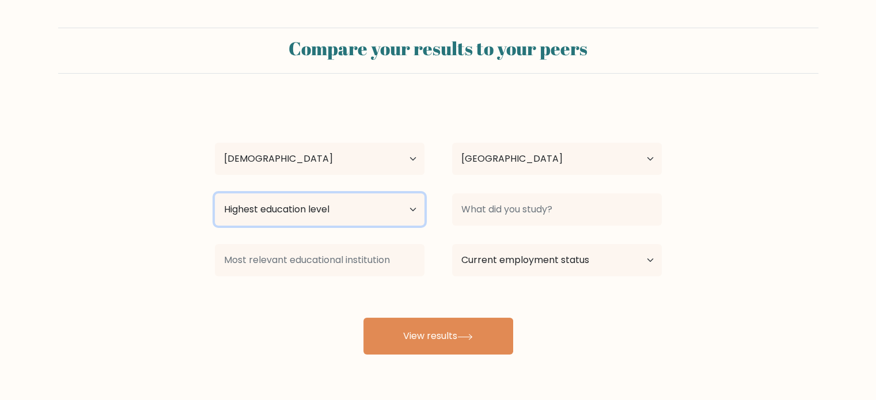
click at [326, 207] on select "Highest education level No schooling Primary Lower Secondary Upper Secondary Oc…" at bounding box center [320, 210] width 210 height 32
select select "bachelors_degree"
click at [215, 194] on select "Highest education level No schooling Primary Lower Secondary Upper Secondary Oc…" at bounding box center [320, 210] width 210 height 32
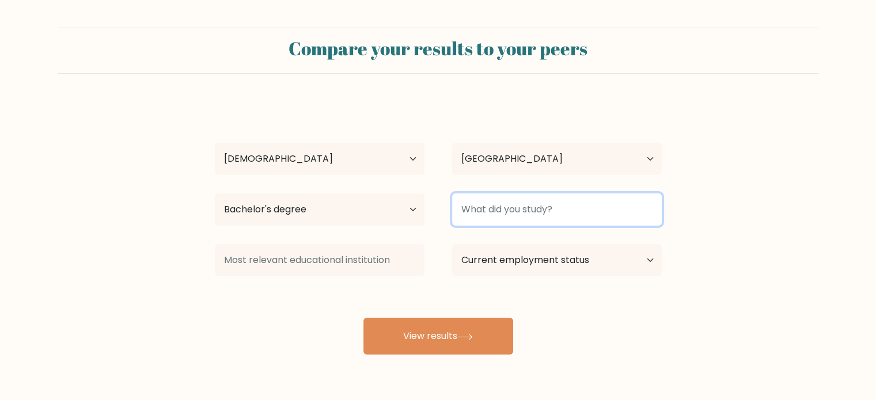
click at [523, 218] on input at bounding box center [557, 210] width 210 height 32
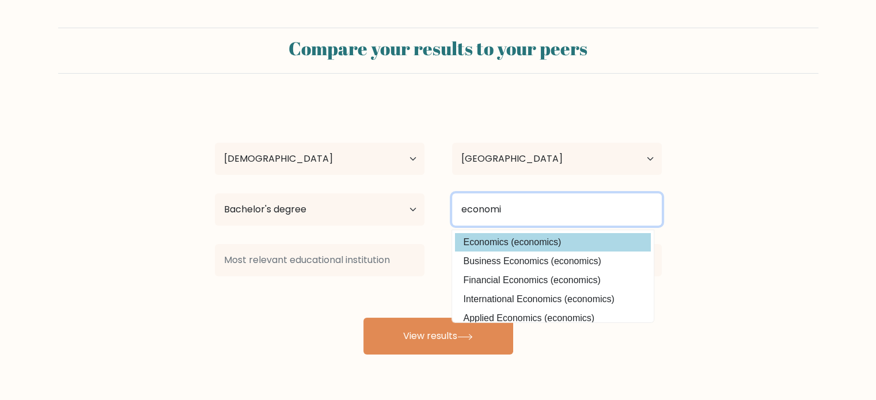
type input "economi"
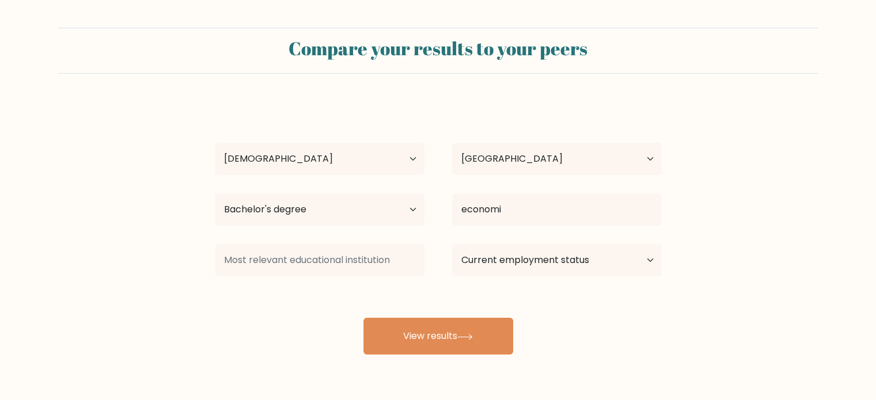
click at [561, 242] on div "kathleen vergara Age Under 18 years old 18-24 years old 25-34 years old 35-44 y…" at bounding box center [438, 228] width 461 height 254
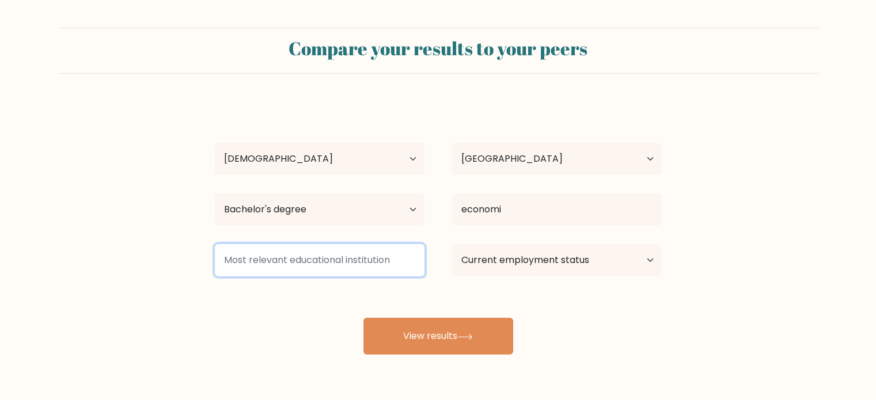
click at [404, 251] on input at bounding box center [320, 260] width 210 height 32
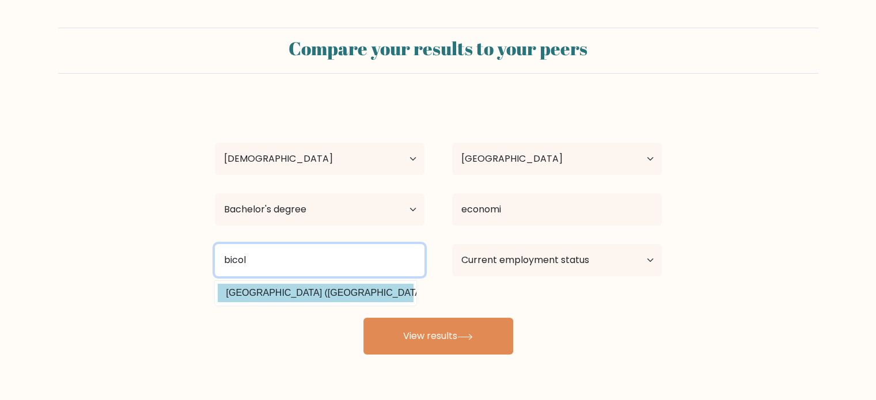
type input "bicol"
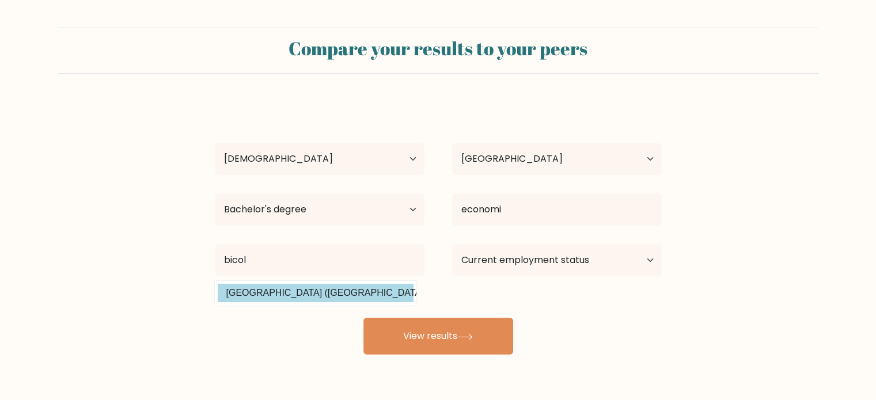
click at [353, 294] on div "kathleen vergara Age Under 18 years old 18-24 years old 25-34 years old 35-44 y…" at bounding box center [438, 228] width 461 height 254
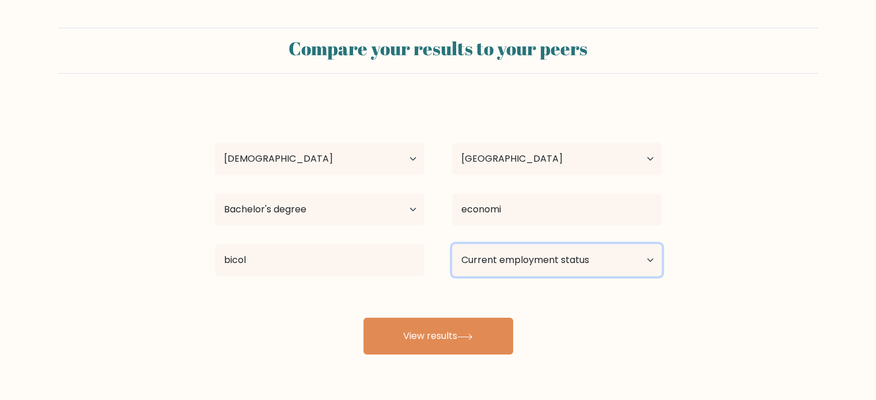
click at [492, 256] on select "Current employment status Employed Student Retired Other / prefer not to answer" at bounding box center [557, 260] width 210 height 32
select select "employed"
click at [452, 244] on select "Current employment status Employed Student Retired Other / prefer not to answer" at bounding box center [557, 260] width 210 height 32
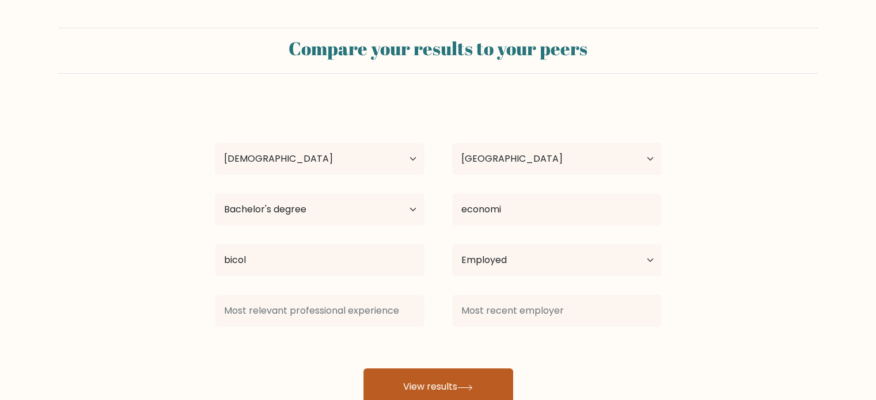
click at [419, 380] on button "View results" at bounding box center [439, 387] width 150 height 37
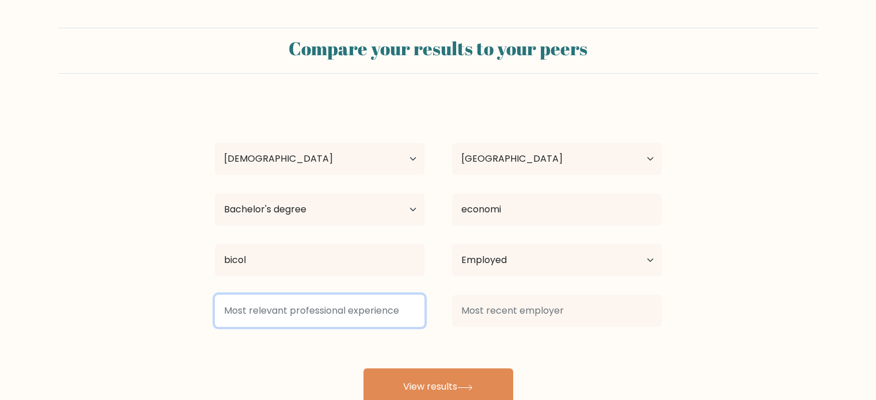
click at [348, 309] on input at bounding box center [320, 311] width 210 height 32
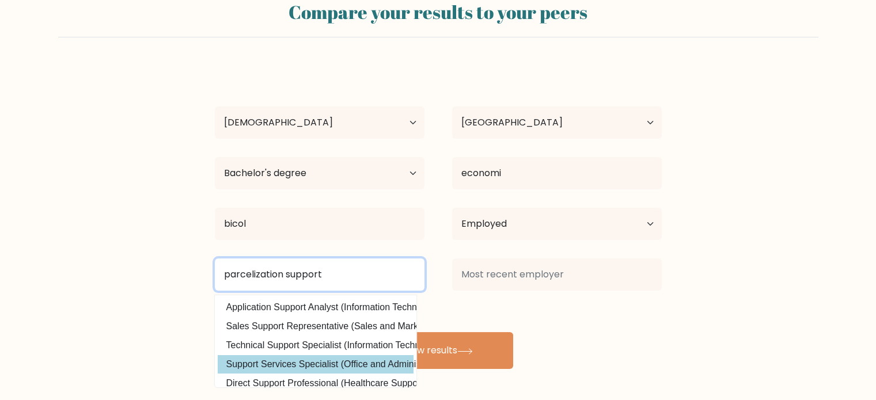
type input "parcelization support"
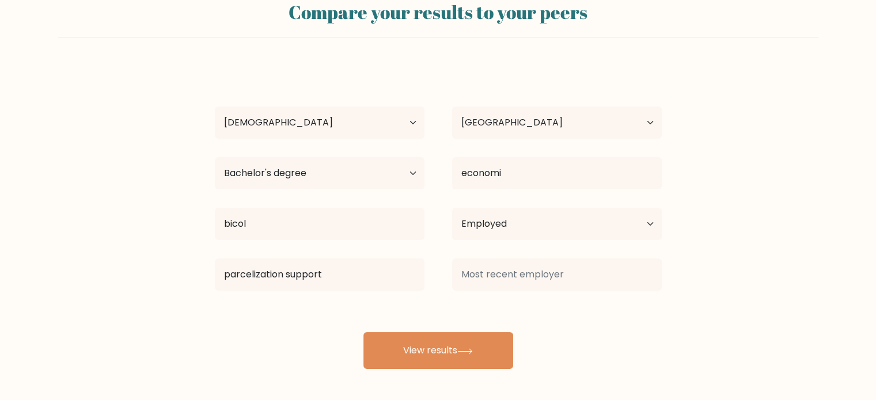
click at [330, 364] on div "kathleen vergara Age Under 18 years old 18-24 years old 25-34 years old 35-44 y…" at bounding box center [438, 217] width 461 height 304
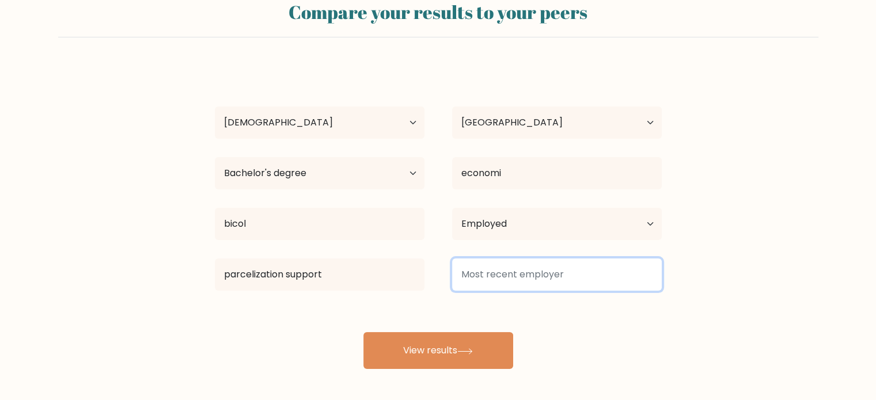
click at [507, 285] on input at bounding box center [557, 275] width 210 height 32
type input "d"
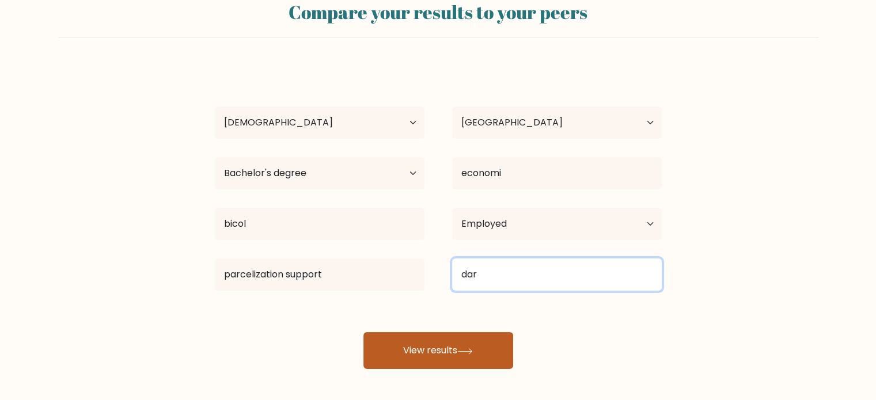
type input "dar"
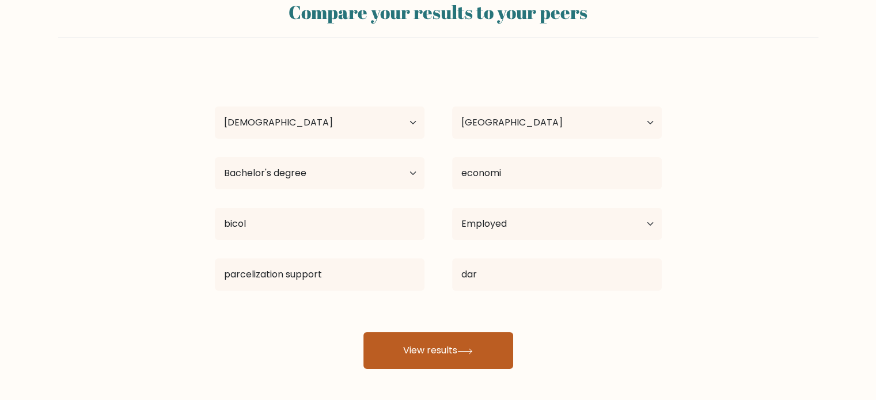
click at [437, 345] on button "View results" at bounding box center [439, 350] width 150 height 37
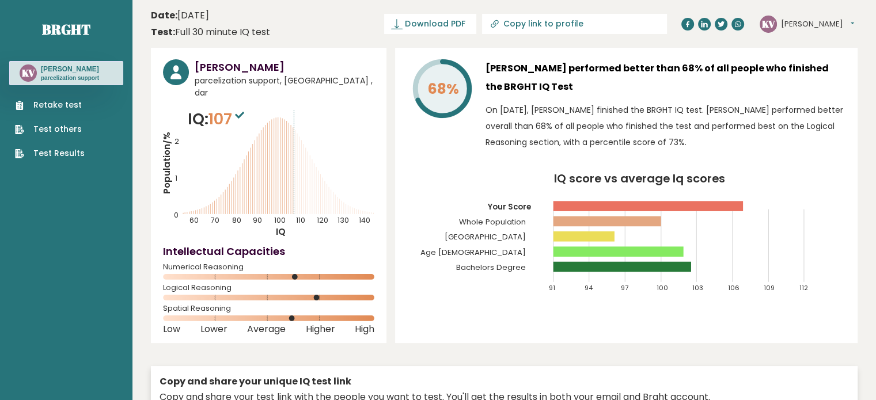
scroll to position [16, 0]
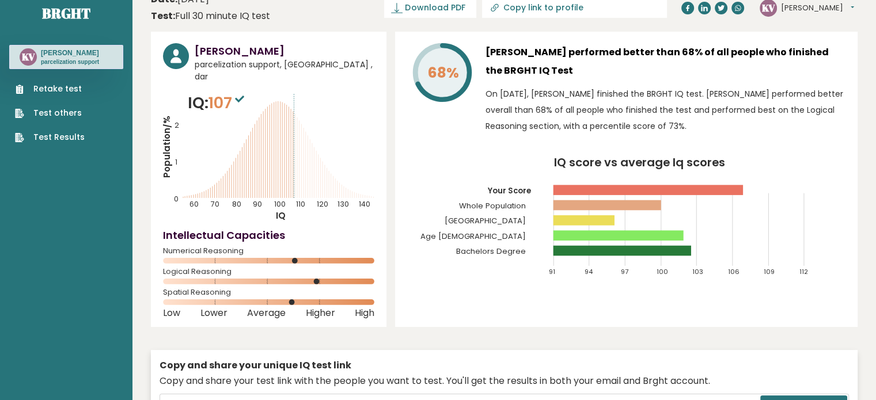
click at [626, 9] on input "Copy link to profile" at bounding box center [581, 7] width 157 height 9
type input "[URL][DOMAIN_NAME][PERSON_NAME]"
click at [424, 4] on span "Download PDF" at bounding box center [394, 8] width 60 height 12
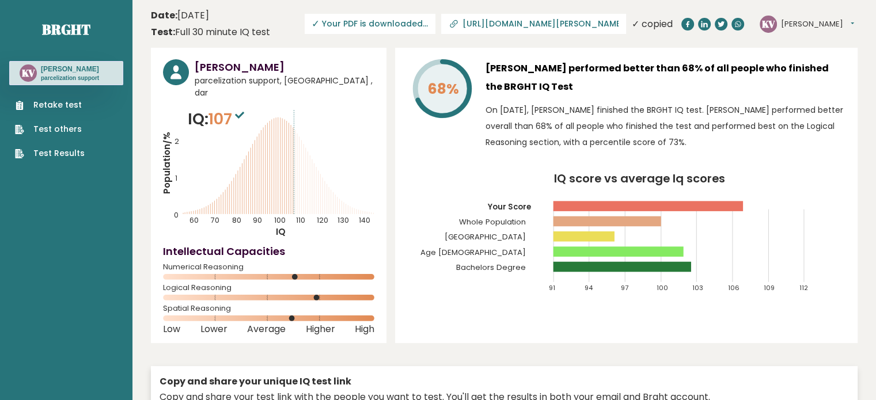
click at [460, 24] on icon at bounding box center [454, 24] width 12 height 12
click at [458, 22] on icon at bounding box center [455, 22] width 5 height 5
